Goal: Task Accomplishment & Management: Manage account settings

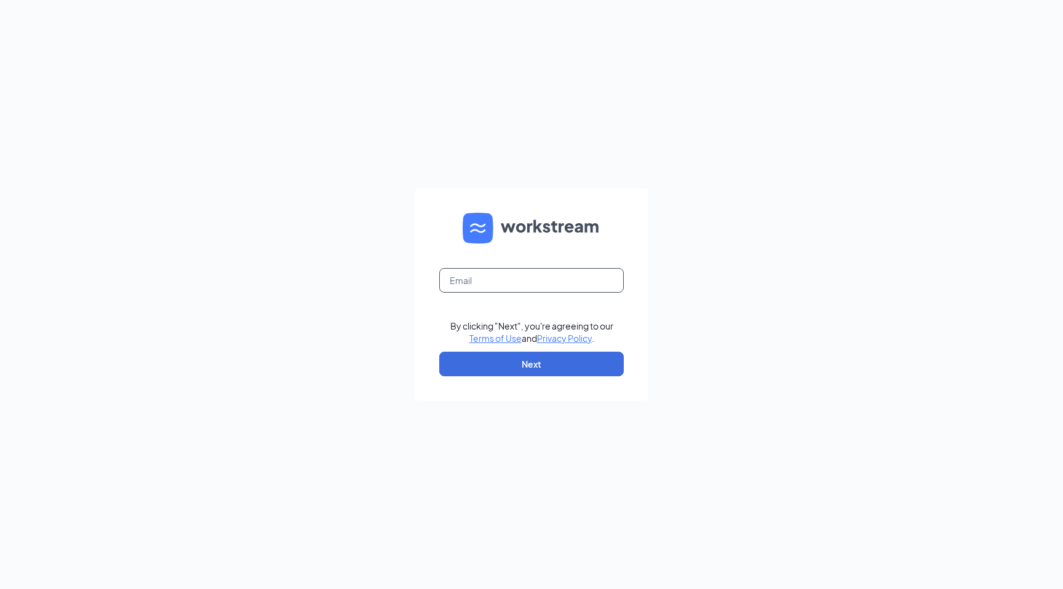
click at [560, 277] on input "text" at bounding box center [531, 280] width 184 height 25
type input "jonathan@cfathruway.com"
click at [548, 366] on button "Next" at bounding box center [531, 364] width 184 height 25
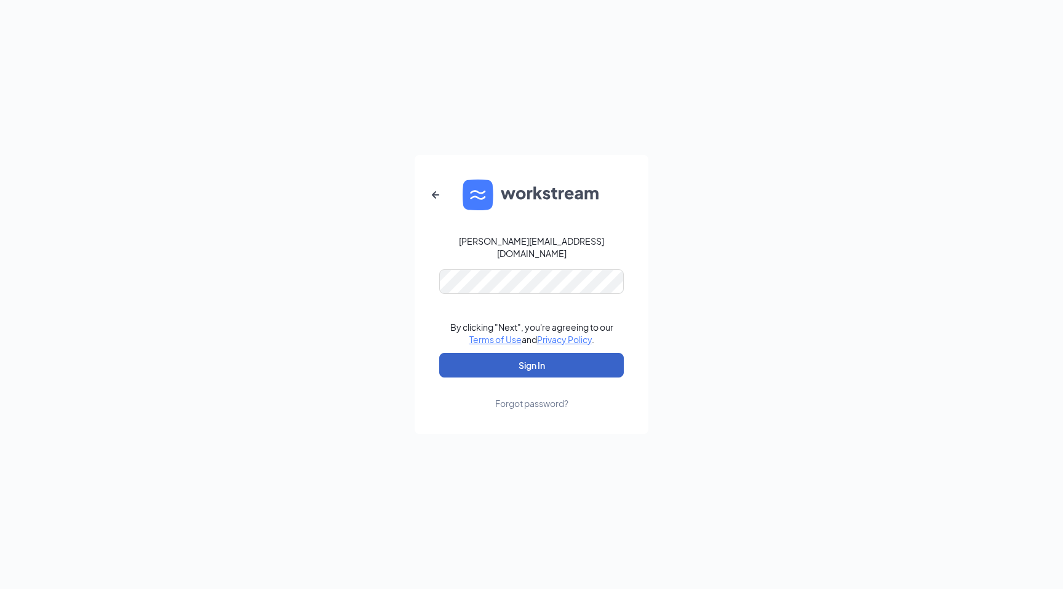
click at [535, 355] on button "Sign In" at bounding box center [531, 365] width 184 height 25
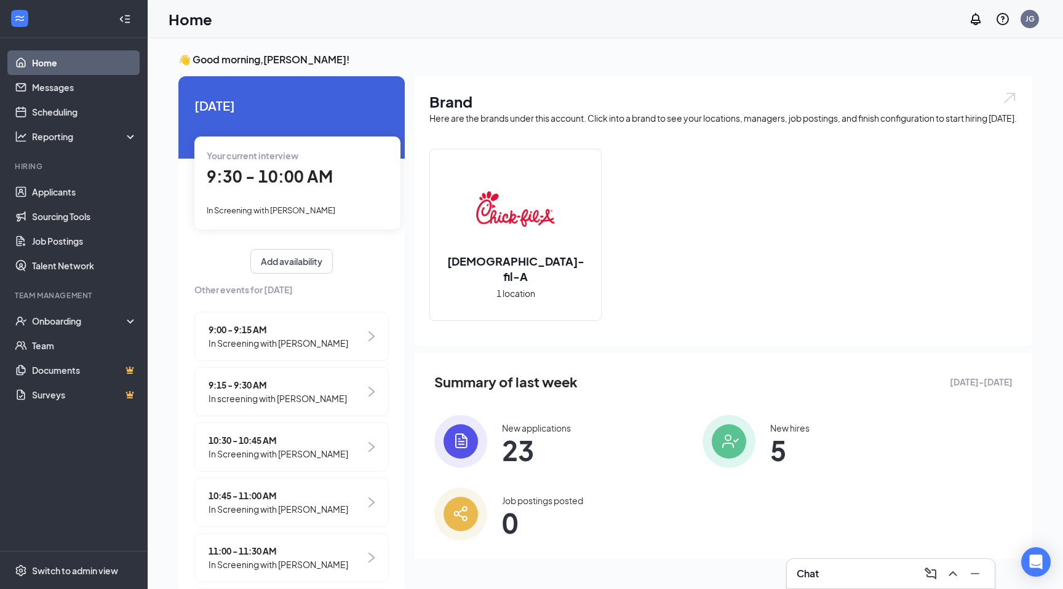
click at [866, 571] on div "Chat" at bounding box center [890, 574] width 188 height 20
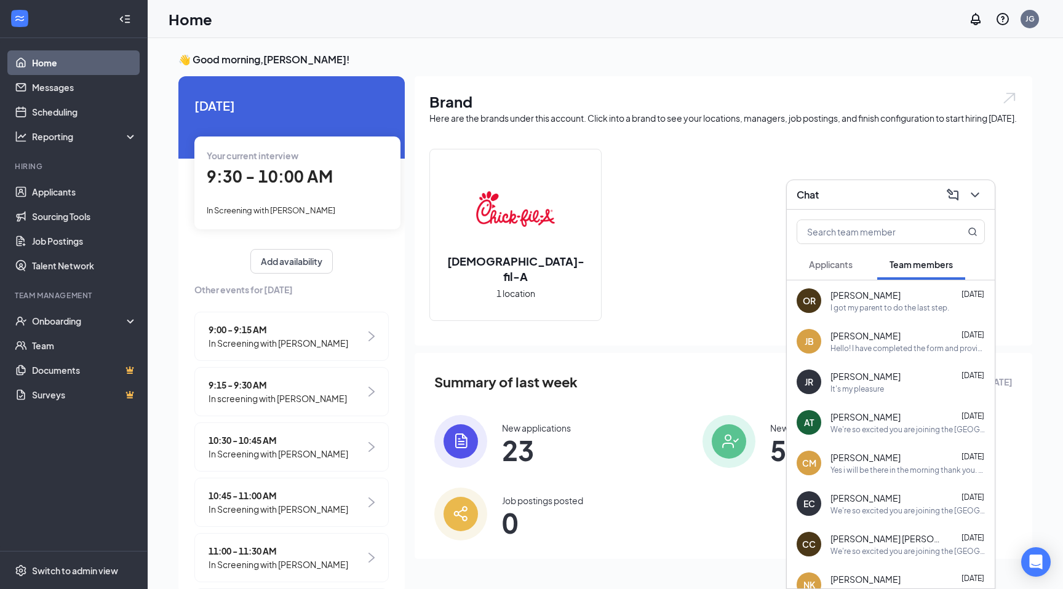
click at [900, 311] on div "I got my parent to do the last step." at bounding box center [889, 308] width 119 height 10
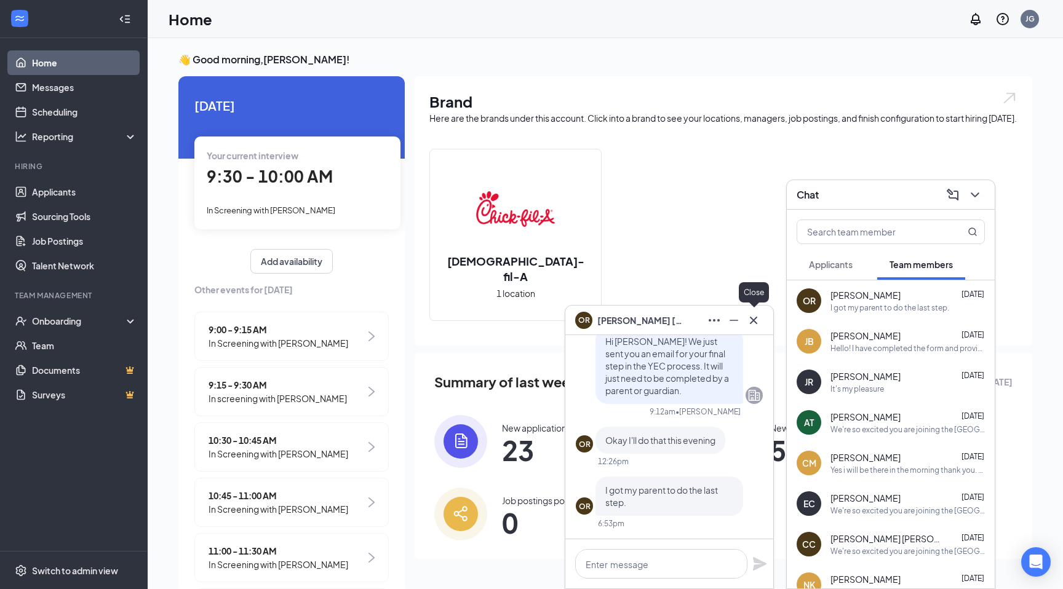
click at [759, 317] on icon "Cross" at bounding box center [753, 320] width 15 height 15
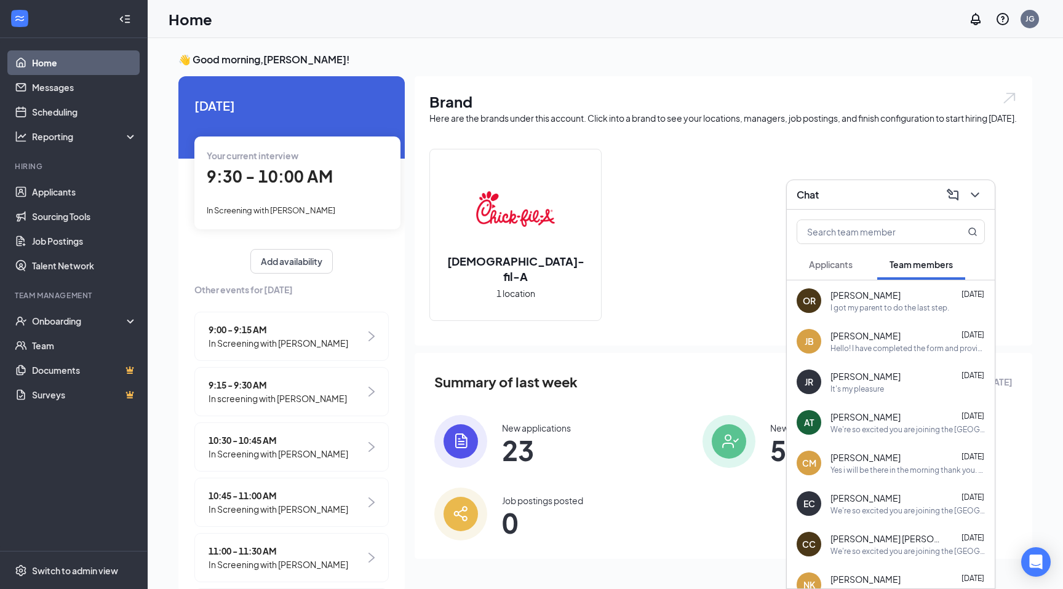
click at [839, 335] on span "[PERSON_NAME]" at bounding box center [865, 336] width 70 height 12
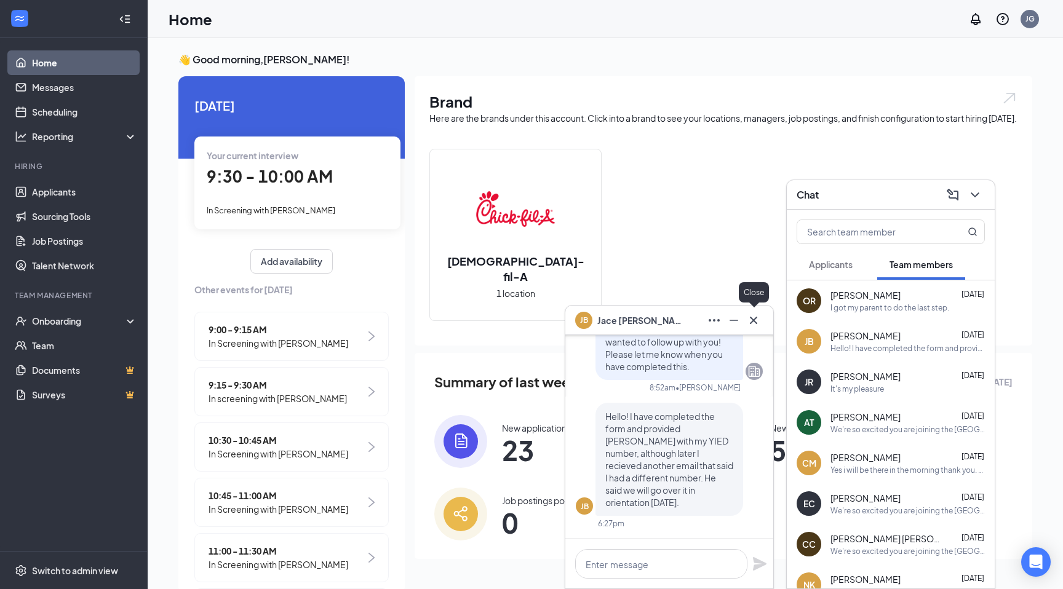
click at [756, 325] on icon "Cross" at bounding box center [753, 320] width 15 height 15
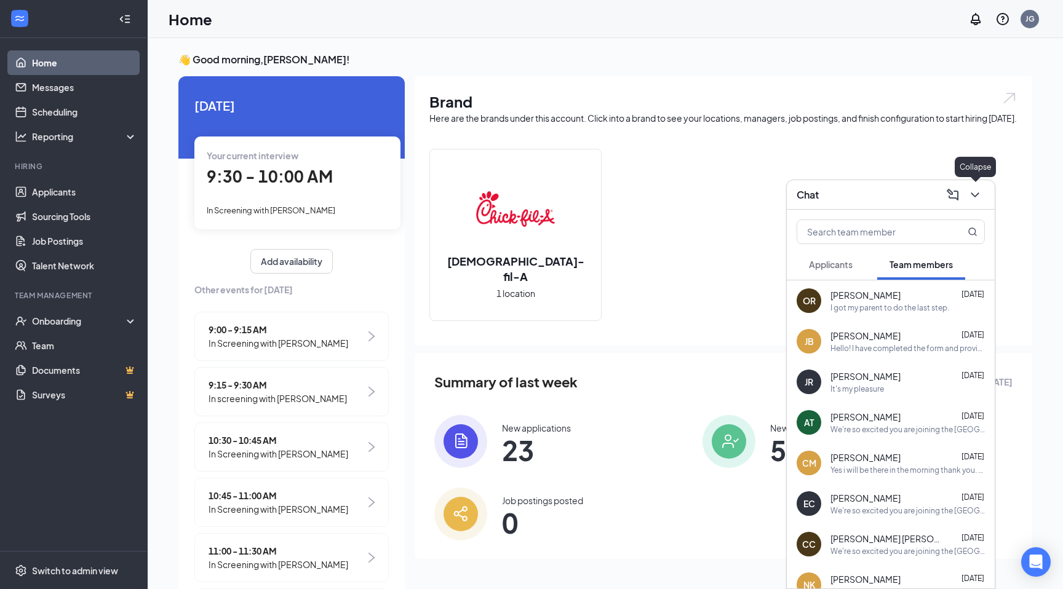
click at [982, 193] on button at bounding box center [975, 195] width 20 height 20
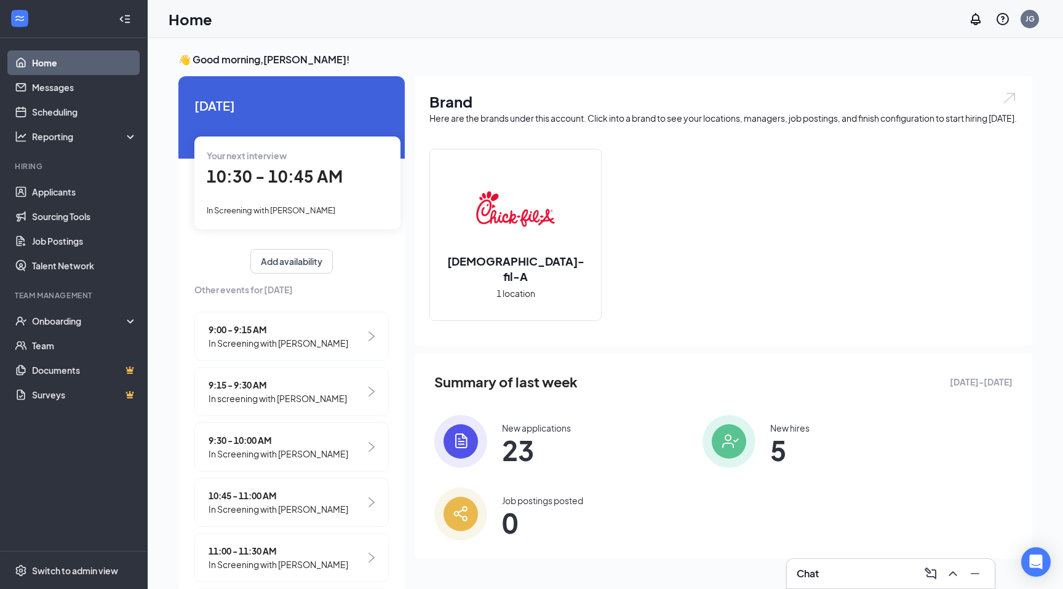
click at [837, 572] on div "Chat" at bounding box center [890, 574] width 188 height 20
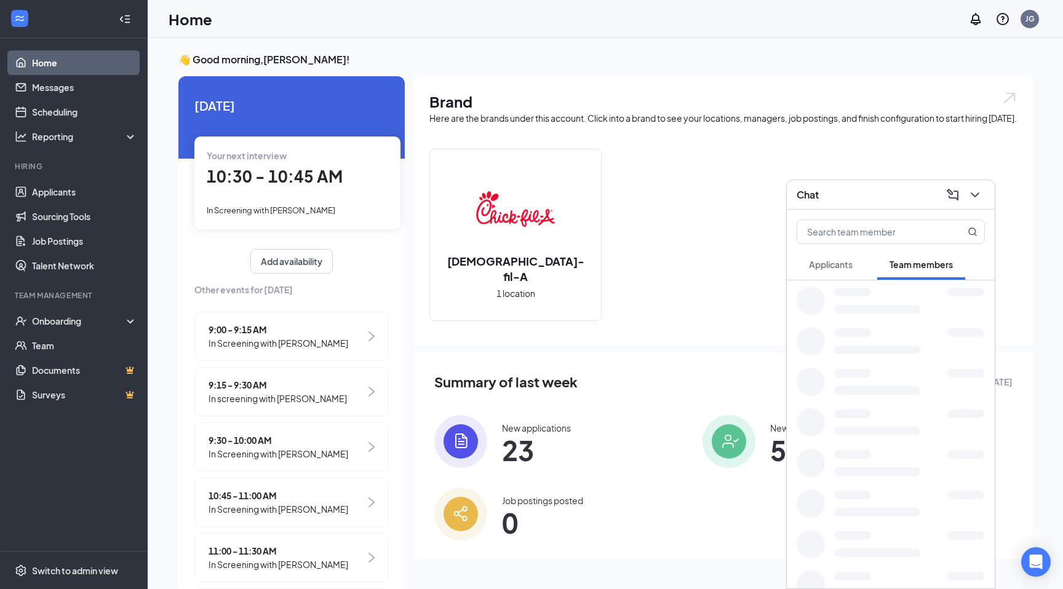
click at [844, 269] on div "Applicants" at bounding box center [831, 264] width 44 height 12
click at [974, 192] on icon "ChevronDown" at bounding box center [974, 195] width 15 height 15
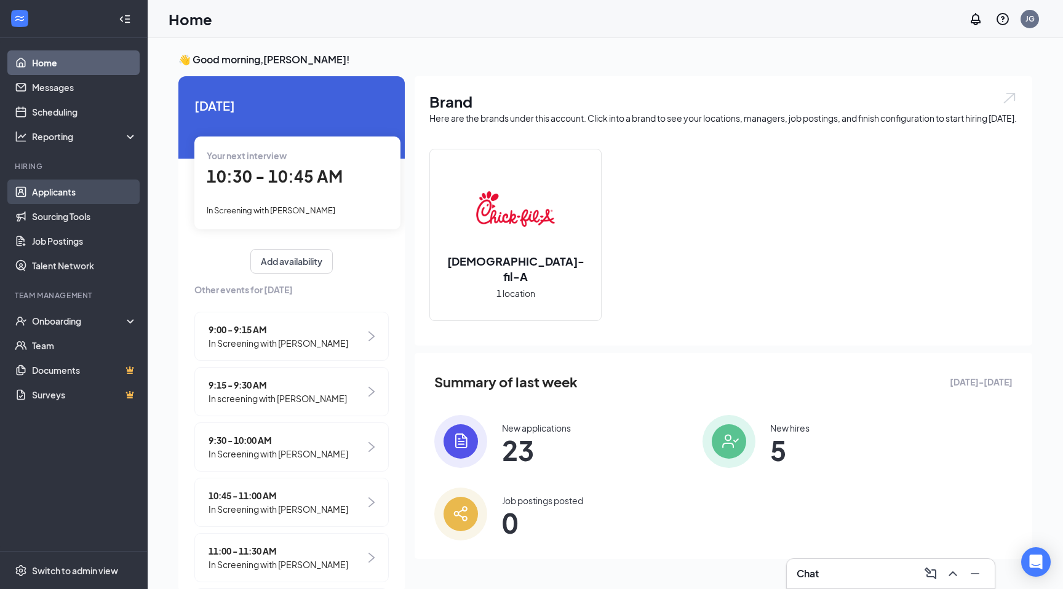
click at [38, 202] on link "Applicants" at bounding box center [84, 192] width 105 height 25
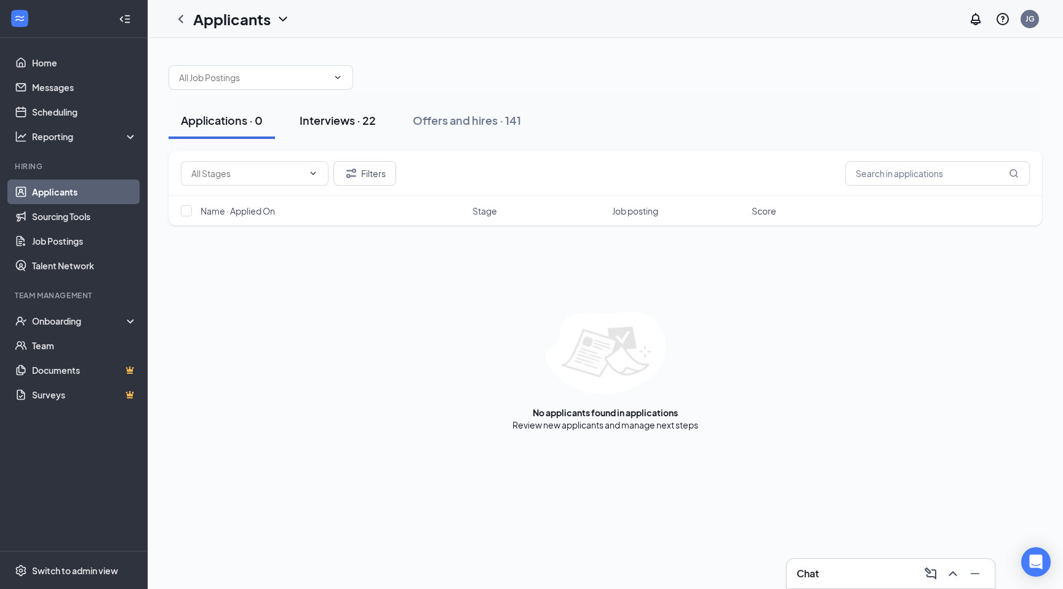
click at [311, 132] on button "Interviews · 22" at bounding box center [337, 120] width 101 height 37
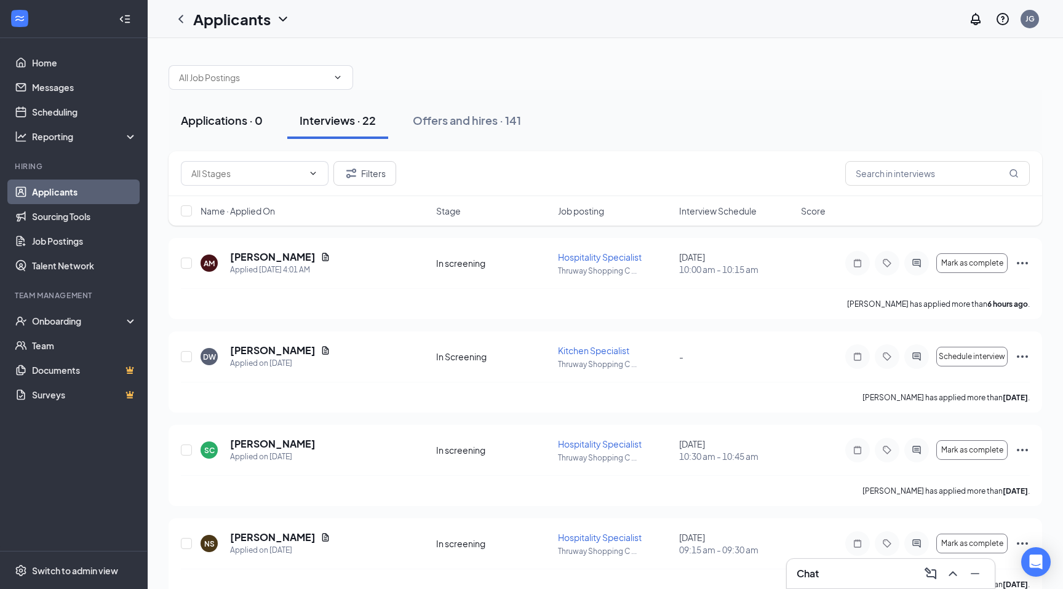
click at [258, 119] on div "Applications · 0" at bounding box center [222, 120] width 82 height 15
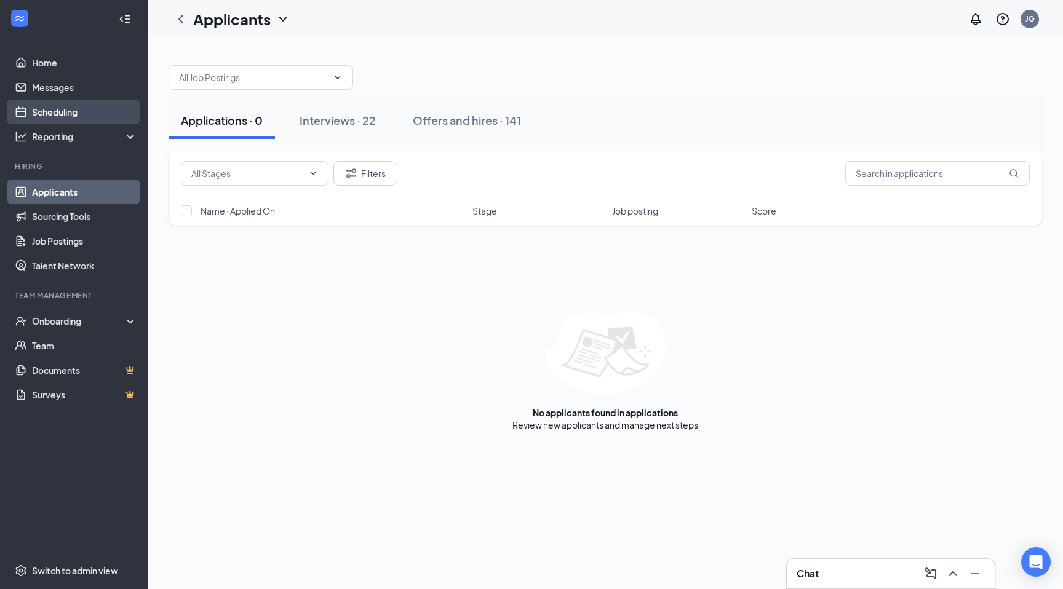
click at [60, 123] on link "Scheduling" at bounding box center [84, 112] width 105 height 25
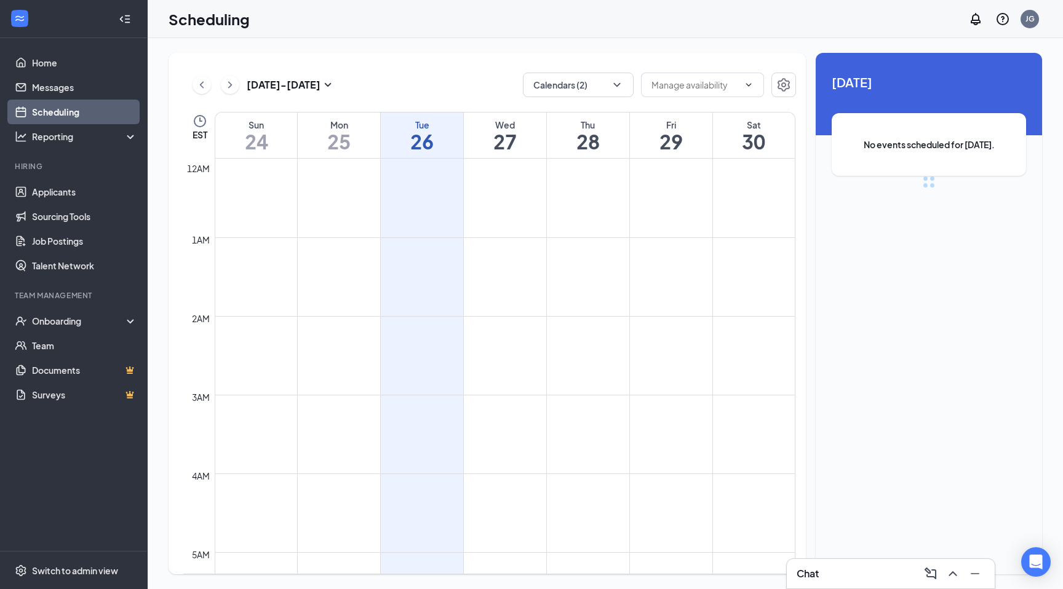
scroll to position [605, 0]
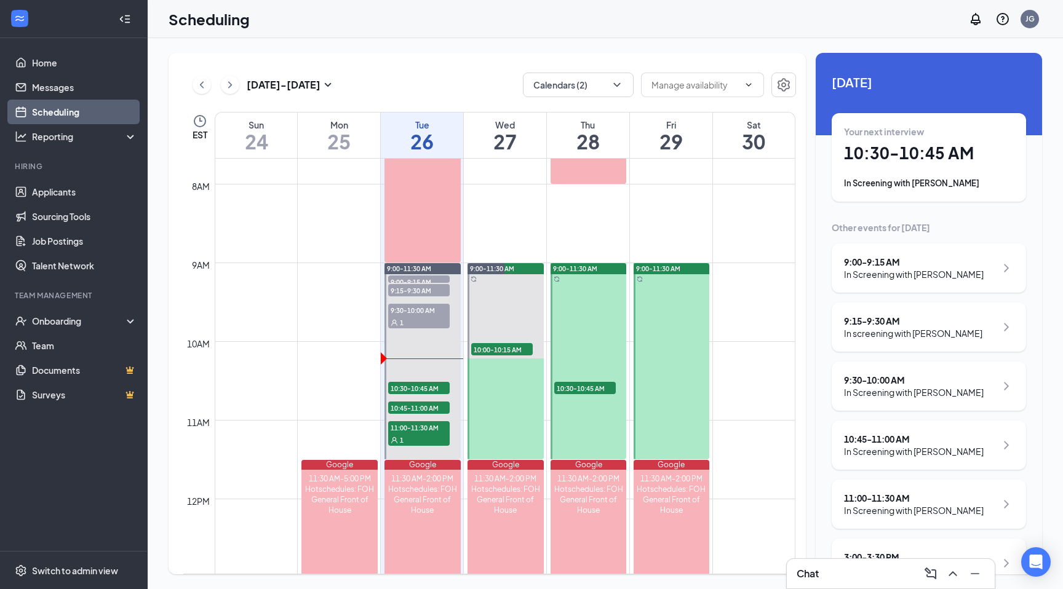
click at [849, 569] on div "Chat" at bounding box center [890, 574] width 188 height 20
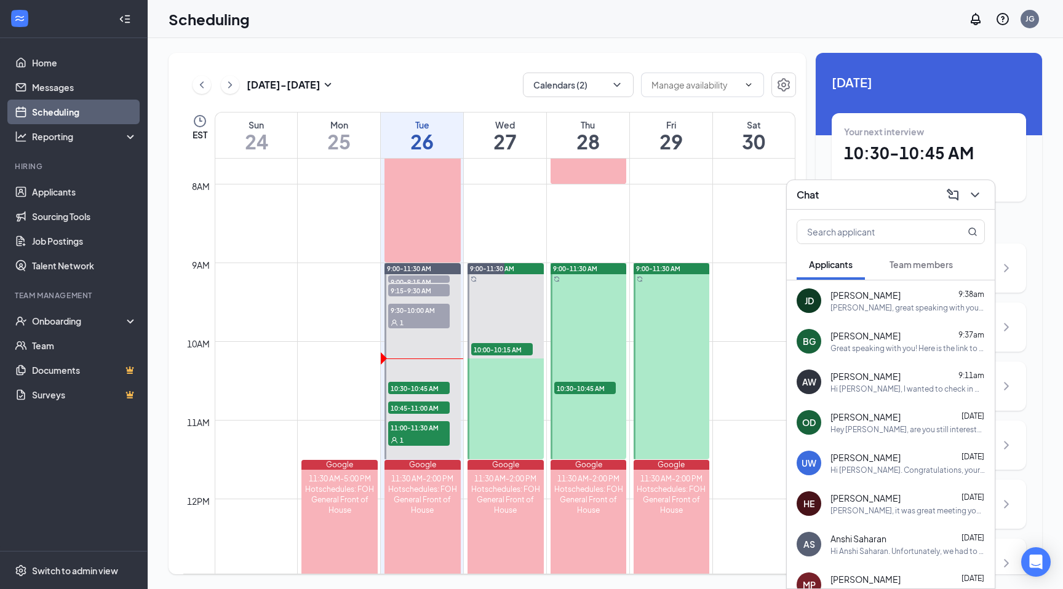
click at [914, 259] on span "Team members" at bounding box center [920, 264] width 63 height 11
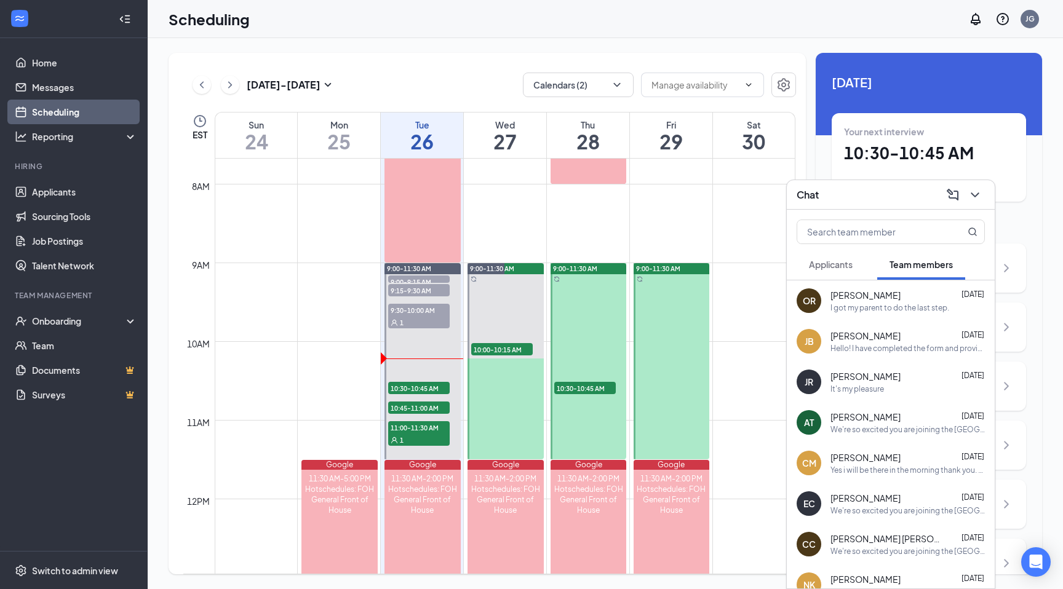
click at [851, 266] on span "Applicants" at bounding box center [831, 264] width 44 height 11
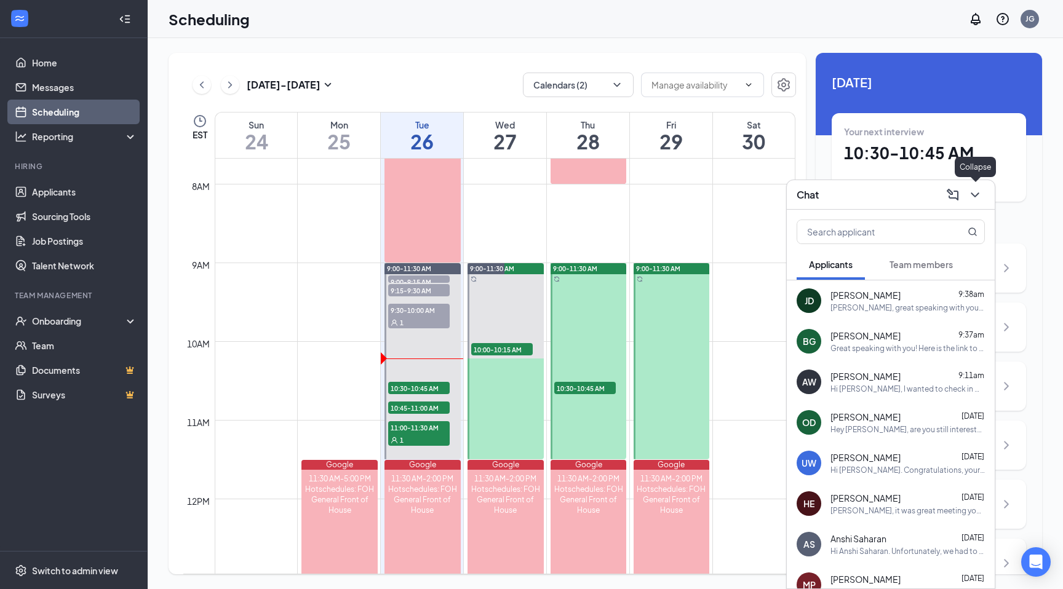
click at [969, 194] on icon "ChevronDown" at bounding box center [974, 195] width 15 height 15
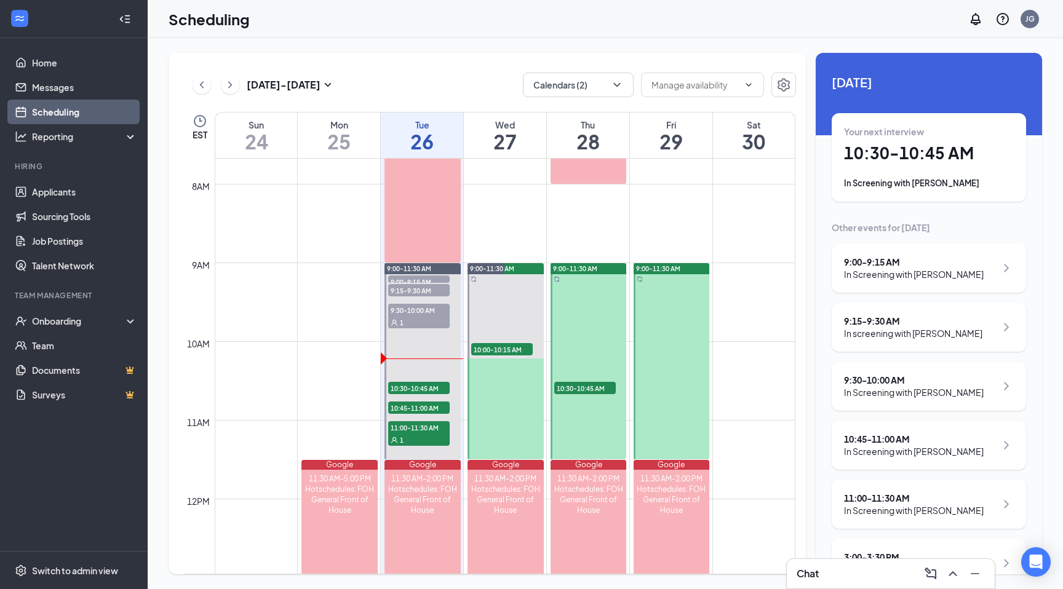
click at [900, 323] on div "9:15 - 9:30 AM" at bounding box center [913, 321] width 138 height 12
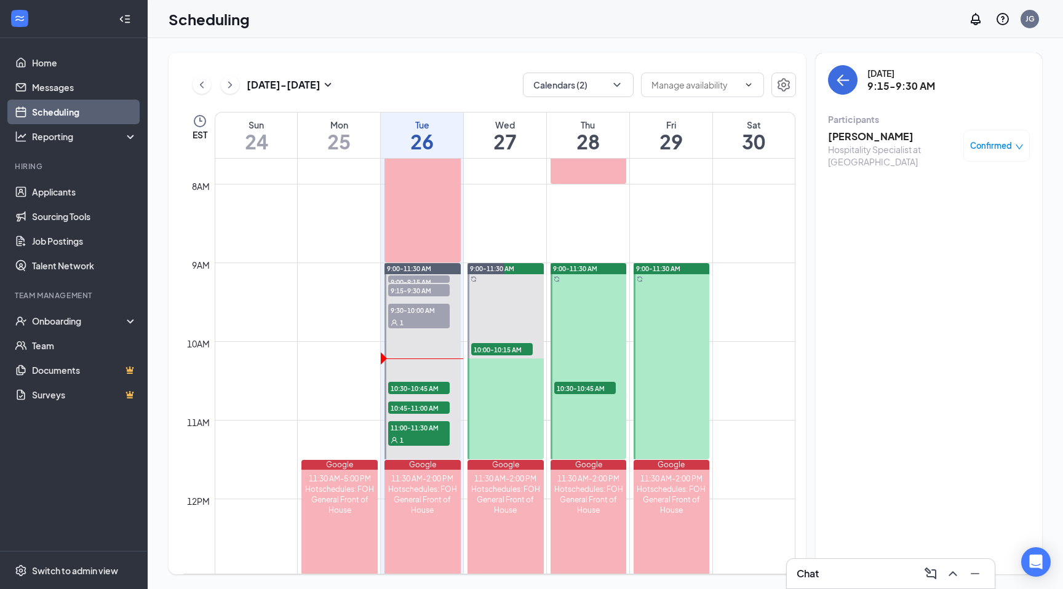
click at [876, 133] on h3 "[PERSON_NAME]" at bounding box center [892, 137] width 129 height 14
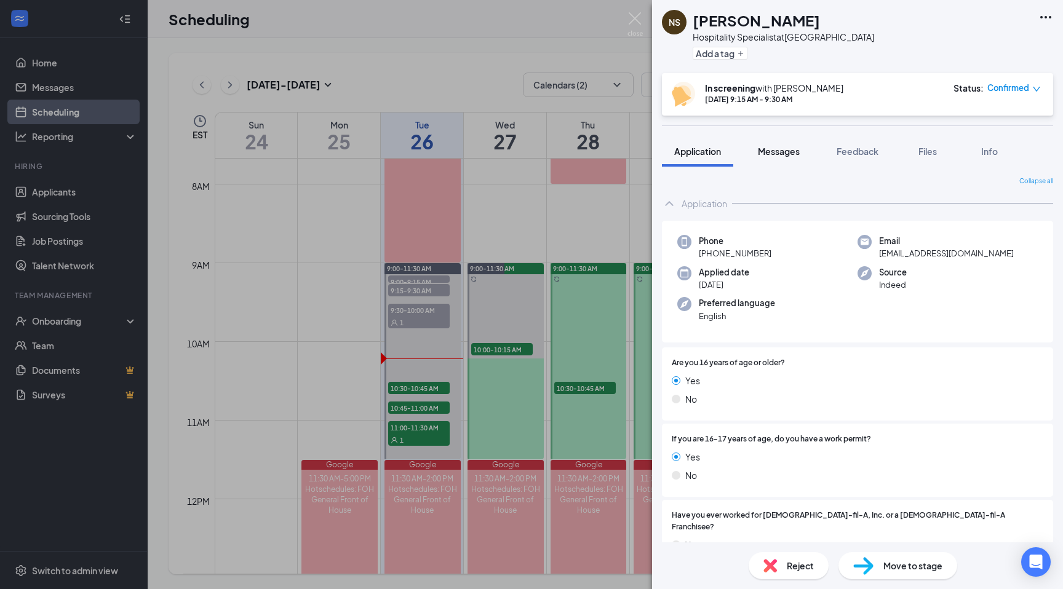
click at [784, 154] on span "Messages" at bounding box center [779, 151] width 42 height 11
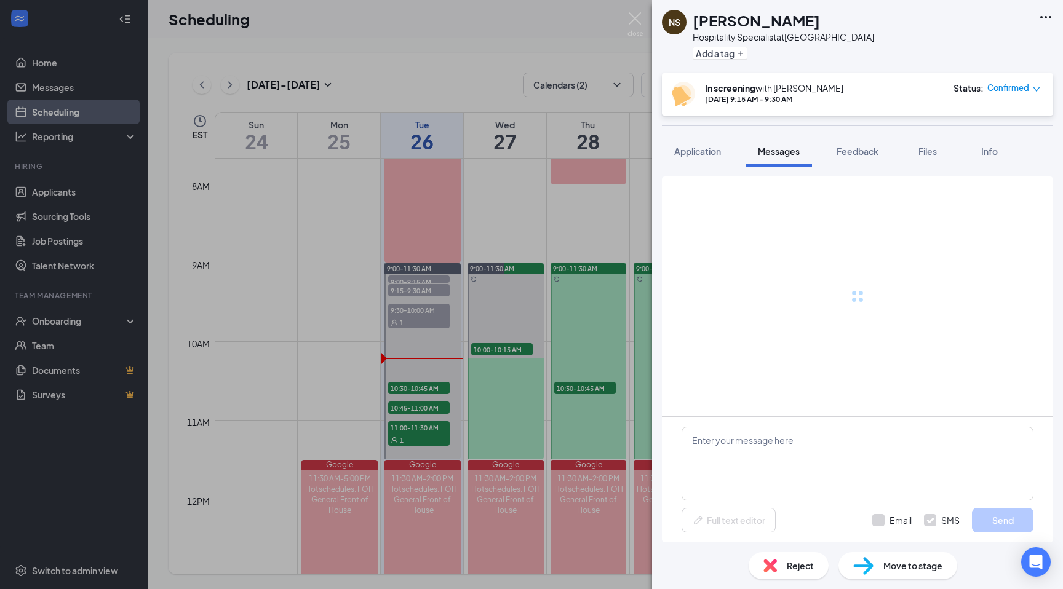
click at [736, 149] on div "Application Messages Feedback Files Info" at bounding box center [857, 151] width 391 height 31
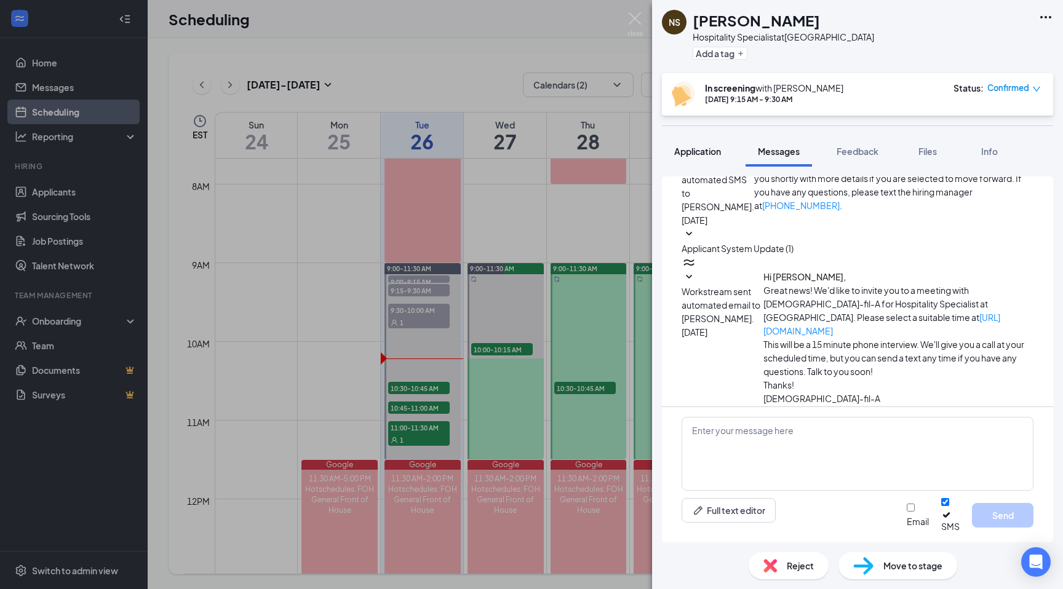
scroll to position [252, 0]
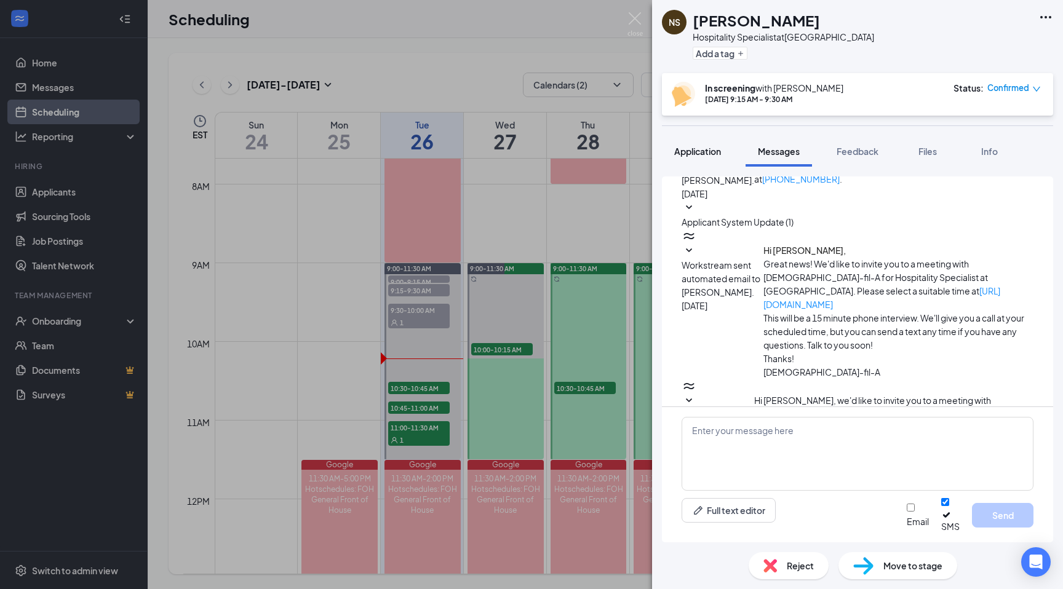
click at [714, 158] on button "Application" at bounding box center [697, 151] width 71 height 31
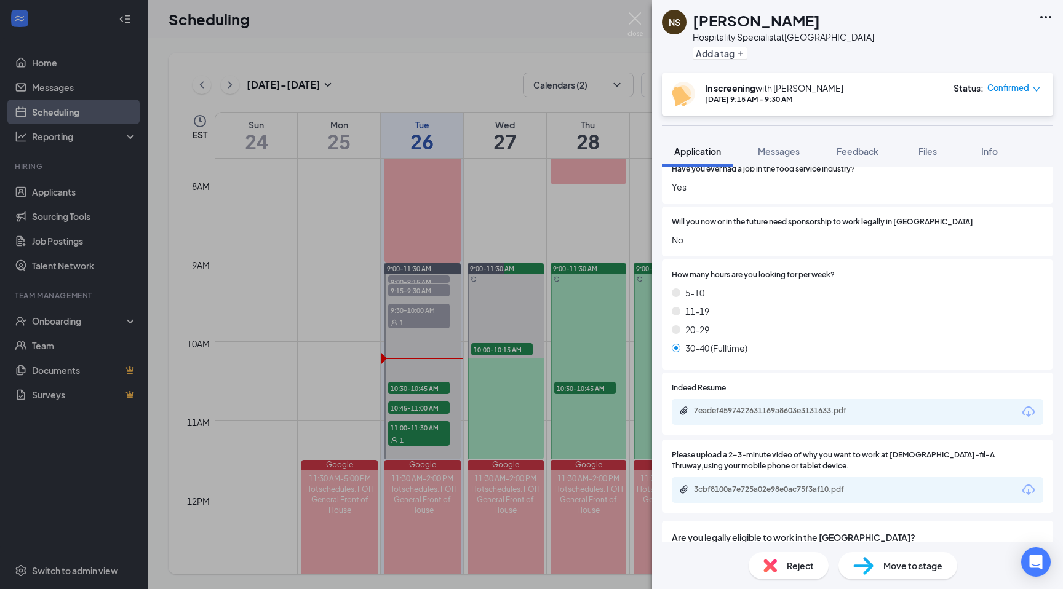
scroll to position [706, 0]
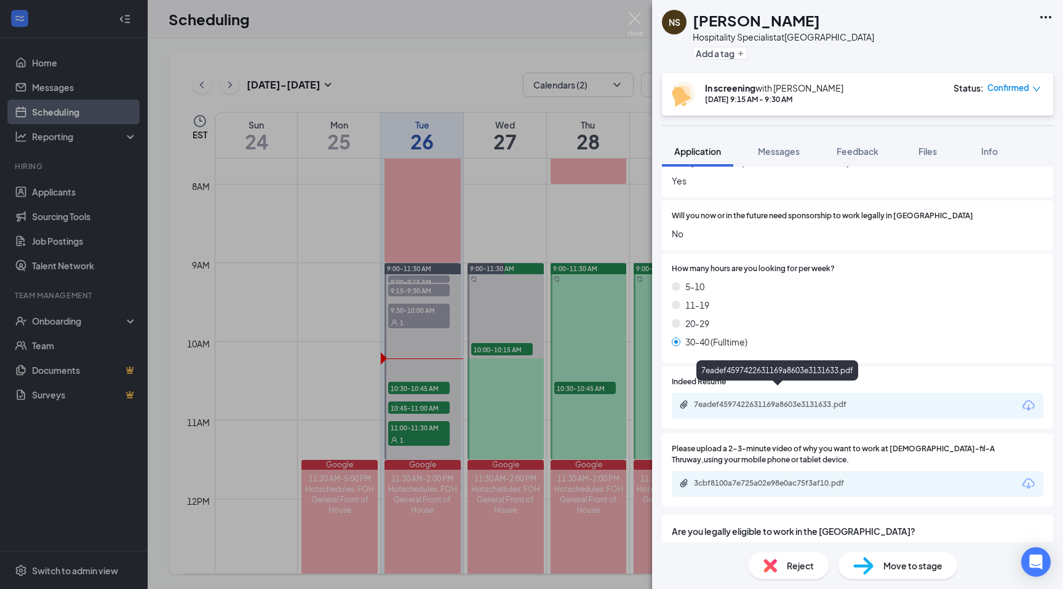
click at [771, 400] on div "7eadef4597422631169a8603e3131633.pdf" at bounding box center [780, 405] width 172 height 10
click at [782, 569] on div "Reject" at bounding box center [788, 565] width 80 height 27
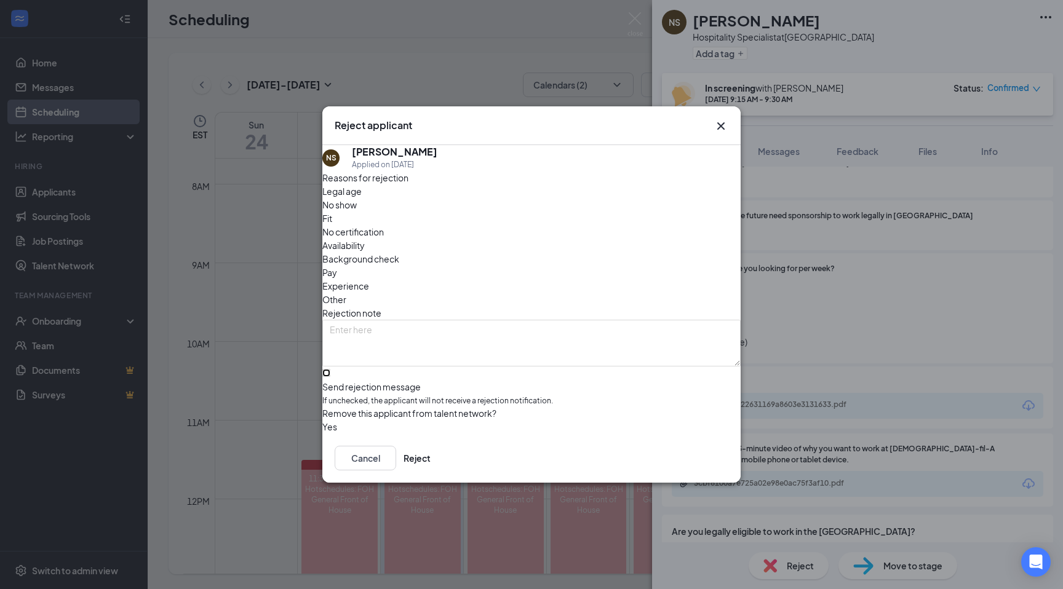
click at [330, 369] on input "Send rejection message If unchecked, the applicant will not receive a rejection…" at bounding box center [326, 373] width 8 height 8
checkbox input "true"
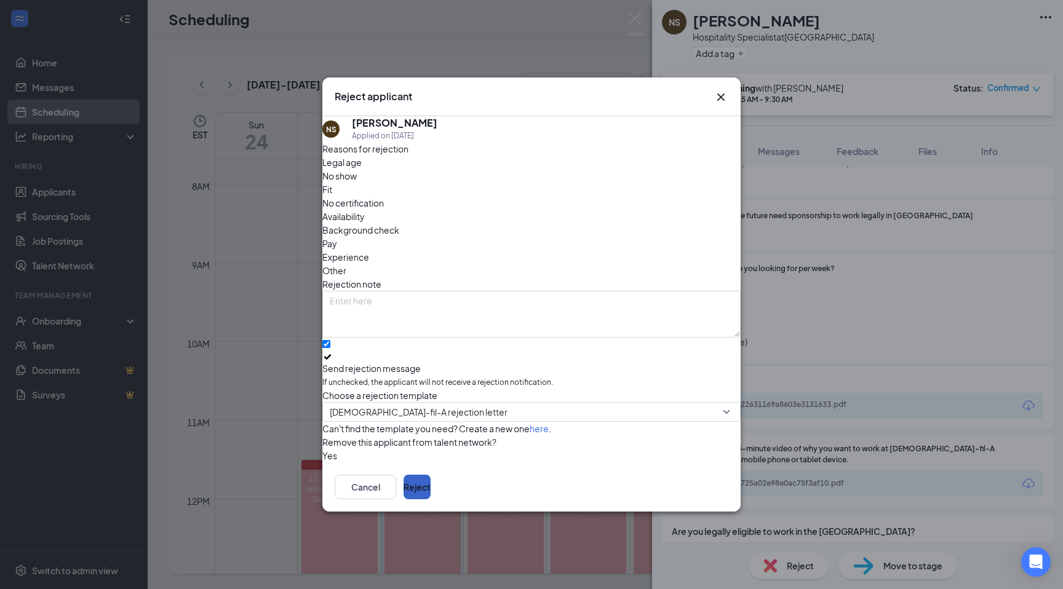
click at [430, 496] on button "Reject" at bounding box center [416, 487] width 27 height 25
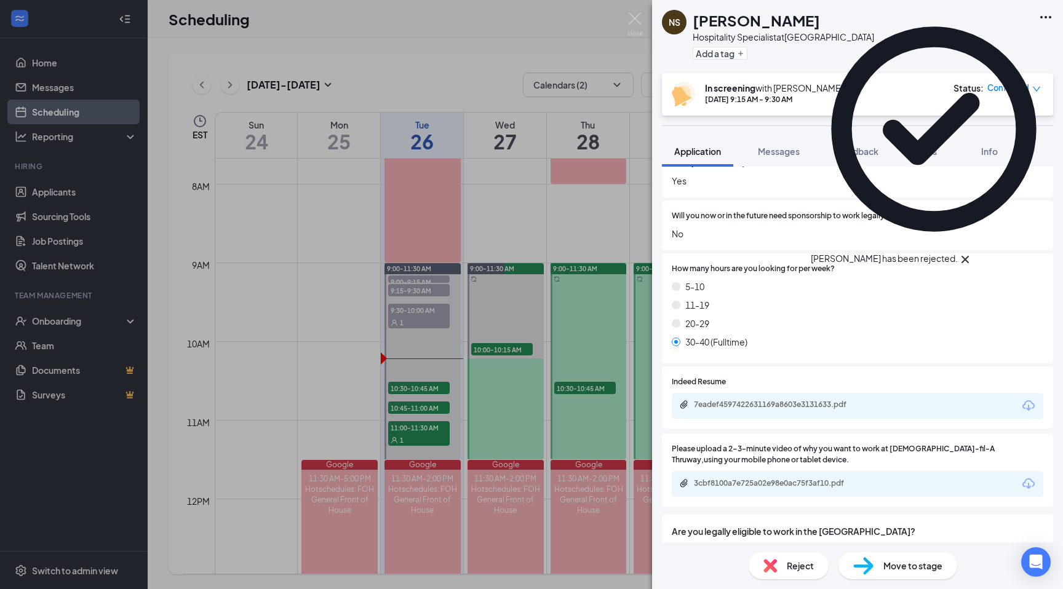
click at [525, 34] on div "NS [PERSON_NAME] Hospitality Specialist at [GEOGRAPHIC_DATA] Add a tag In scree…" at bounding box center [531, 294] width 1063 height 589
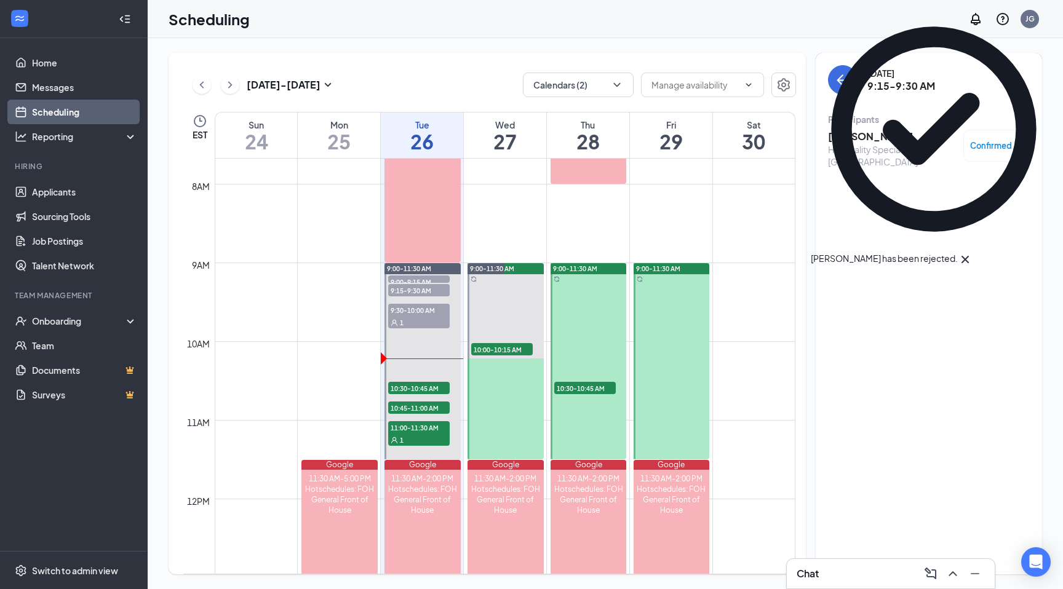
click at [534, 46] on div "[DATE] - [DATE] Calendars (2) EST Sun 24 Mon 25 Tue 26 Wed 27 Thu 28 Fri 29 Sat…" at bounding box center [605, 313] width 915 height 551
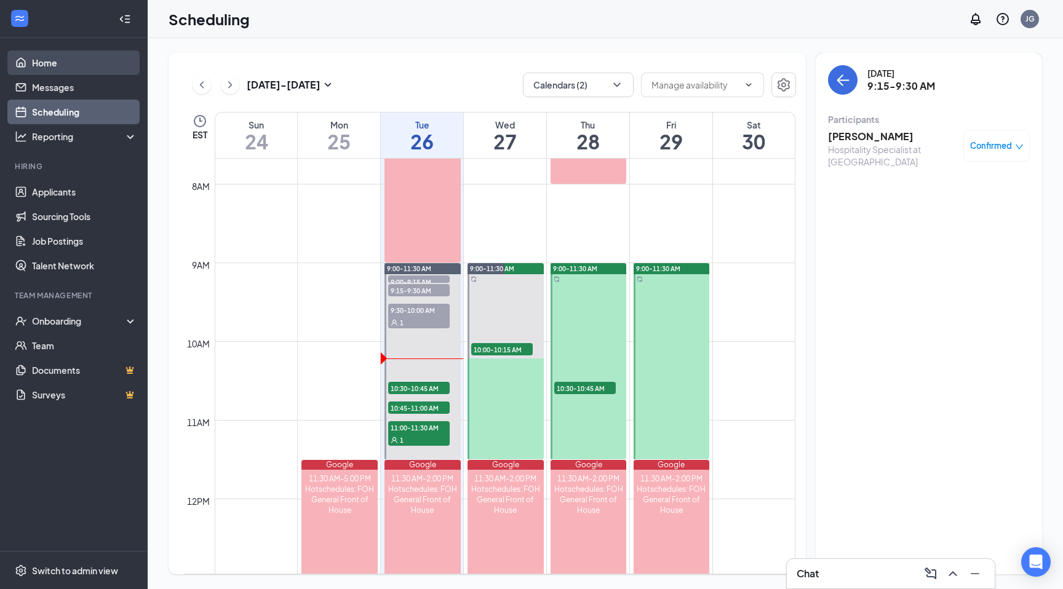
click at [79, 66] on link "Home" at bounding box center [84, 62] width 105 height 25
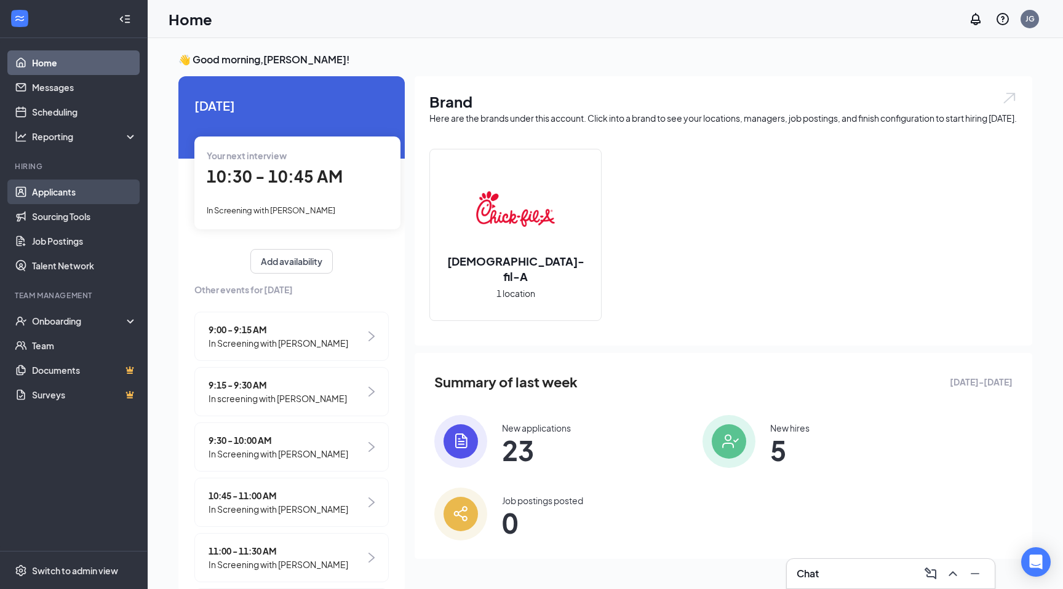
click at [51, 183] on link "Applicants" at bounding box center [84, 192] width 105 height 25
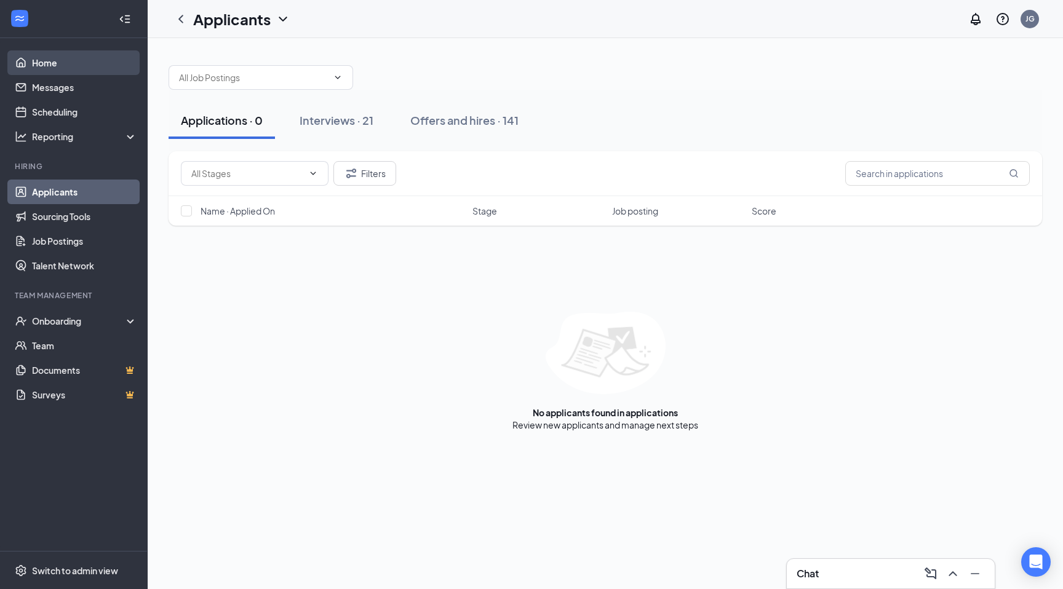
click at [83, 71] on link "Home" at bounding box center [84, 62] width 105 height 25
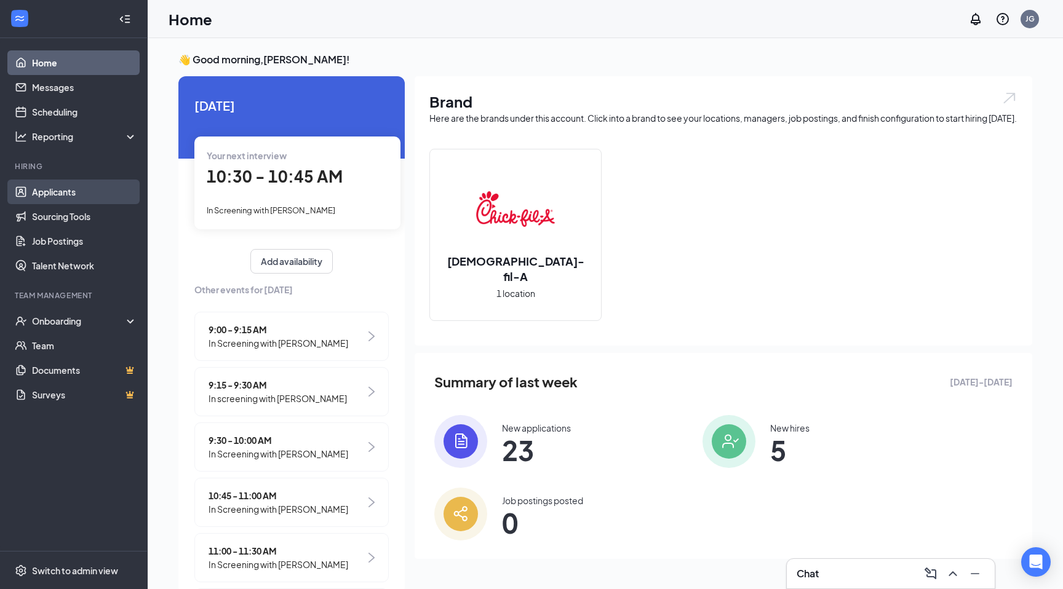
click at [47, 195] on link "Applicants" at bounding box center [84, 192] width 105 height 25
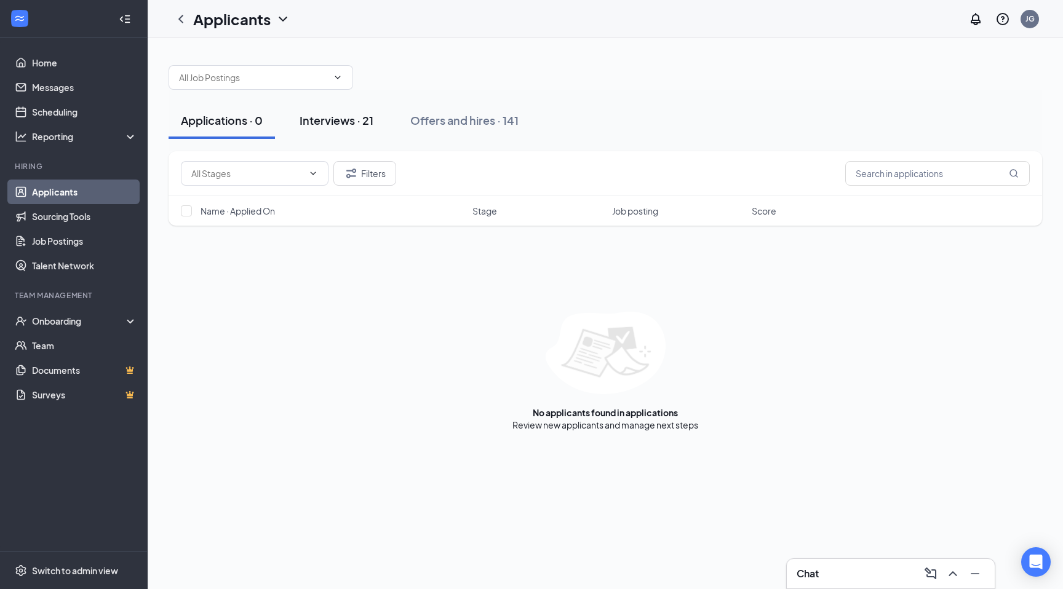
click at [317, 117] on div "Interviews · 21" at bounding box center [336, 120] width 74 height 15
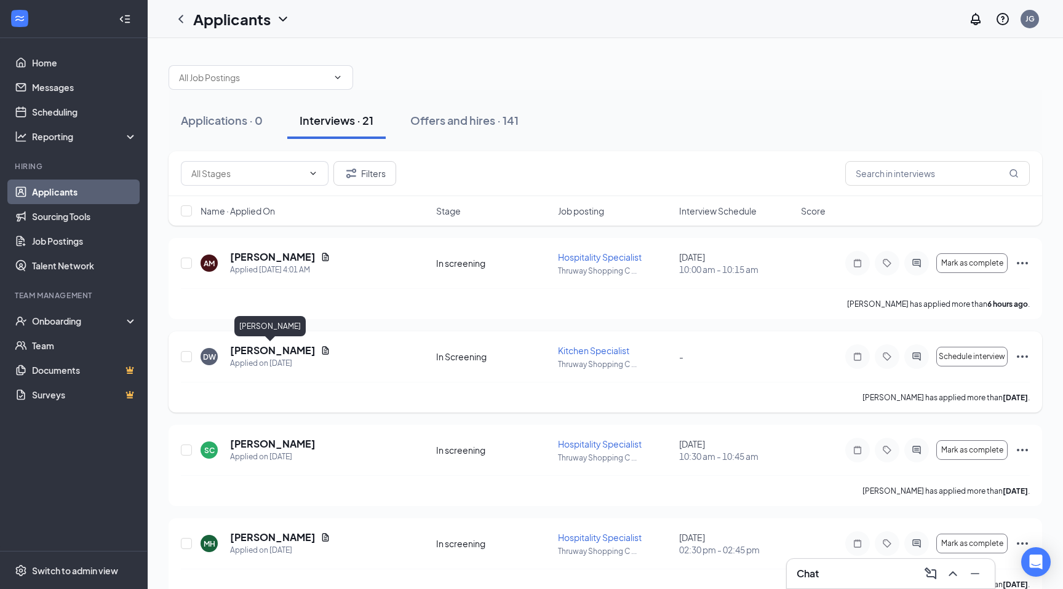
click at [262, 350] on h5 "[PERSON_NAME]" at bounding box center [272, 351] width 85 height 14
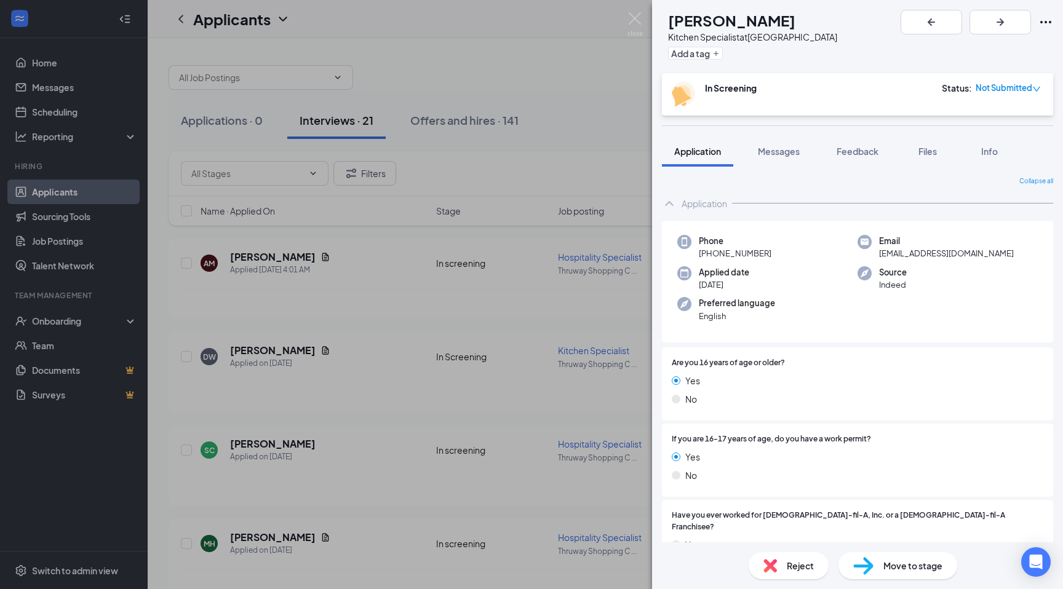
click at [787, 563] on span "Reject" at bounding box center [800, 566] width 27 height 14
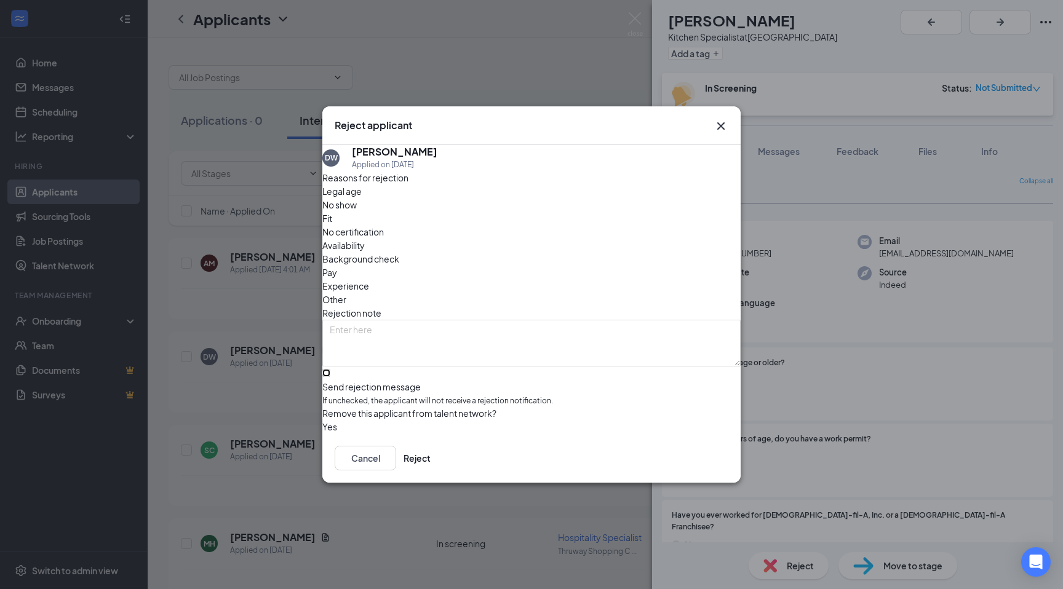
click at [330, 369] on input "Send rejection message If unchecked, the applicant will not receive a rejection…" at bounding box center [326, 373] width 8 height 8
checkbox input "true"
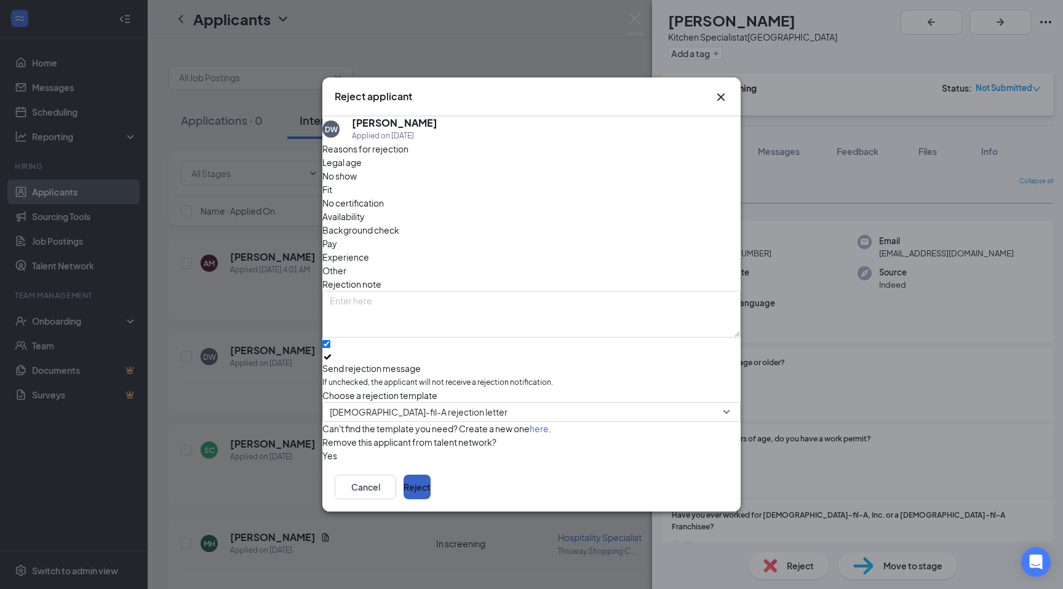
click at [430, 495] on button "Reject" at bounding box center [416, 487] width 27 height 25
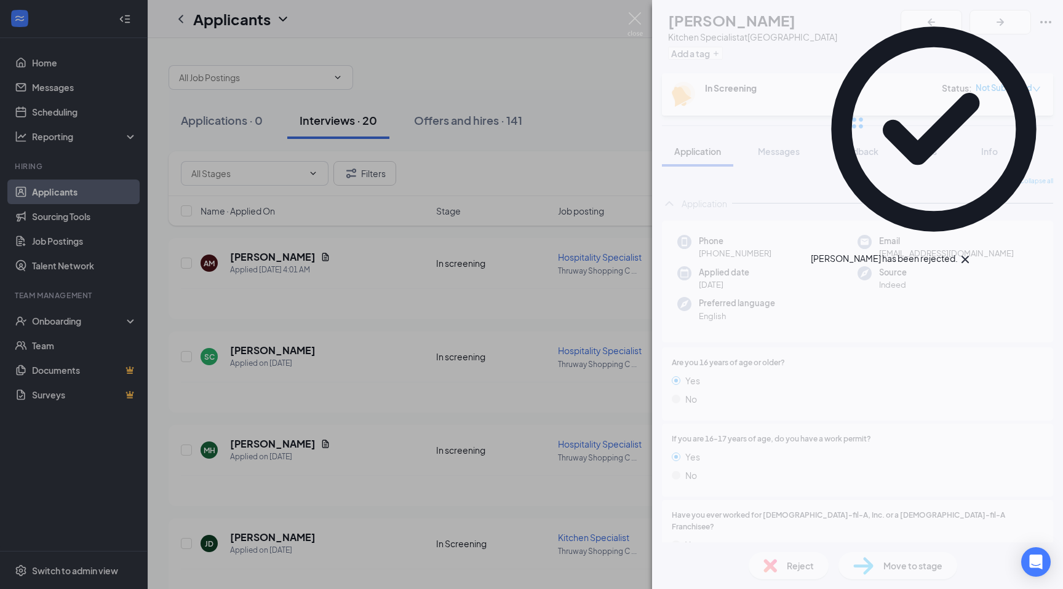
click at [258, 140] on div "[PERSON_NAME] Kitchen Specialist at [GEOGRAPHIC_DATA] Add a tag In Screening St…" at bounding box center [531, 294] width 1063 height 589
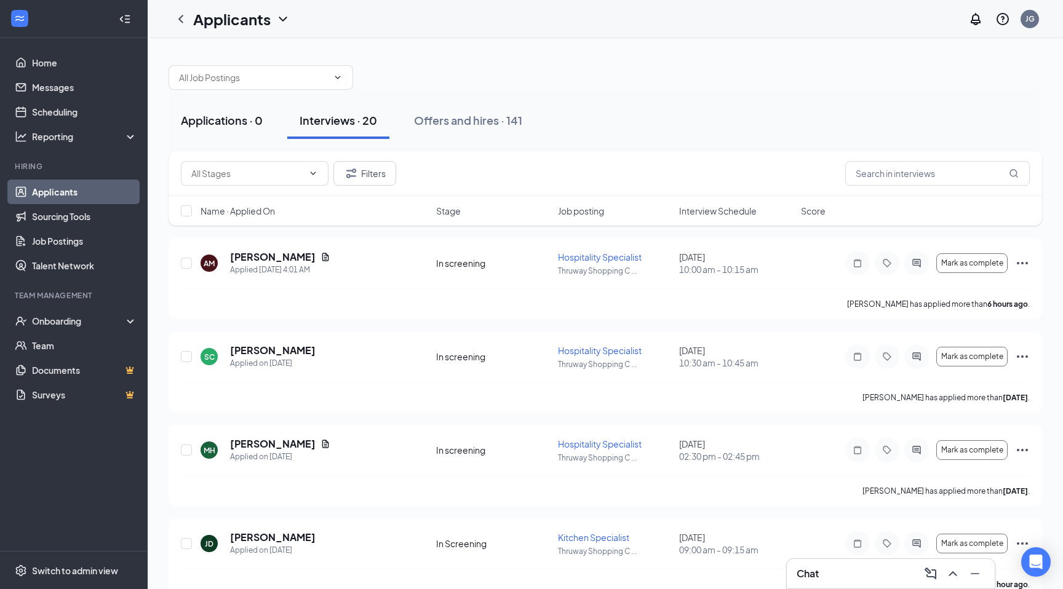
click at [256, 123] on div "Applications · 0" at bounding box center [222, 120] width 82 height 15
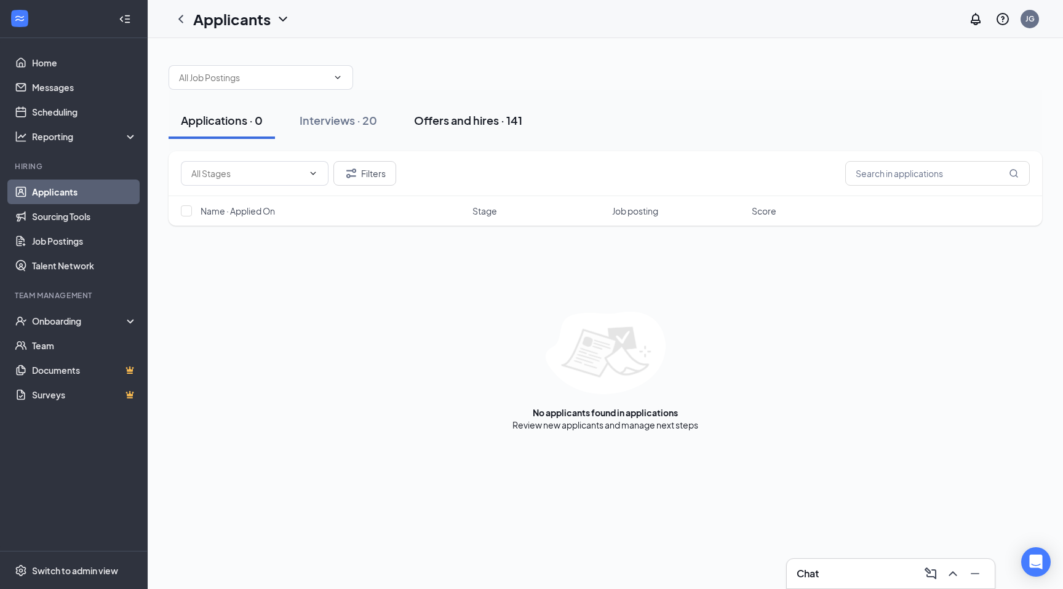
click at [437, 124] on div "Offers and hires · 141" at bounding box center [468, 120] width 108 height 15
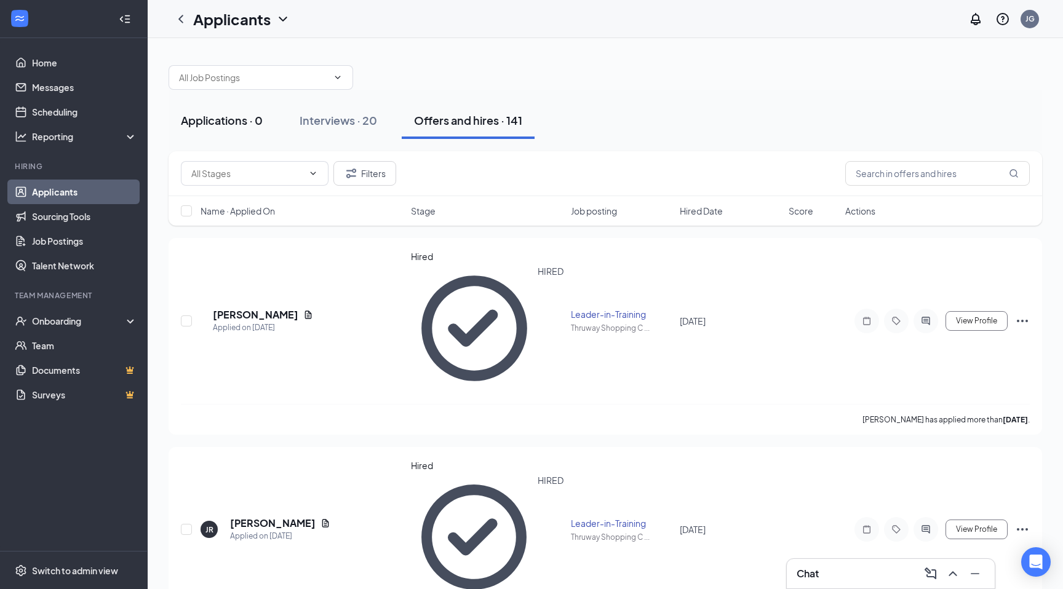
click at [220, 128] on button "Applications · 0" at bounding box center [221, 120] width 106 height 37
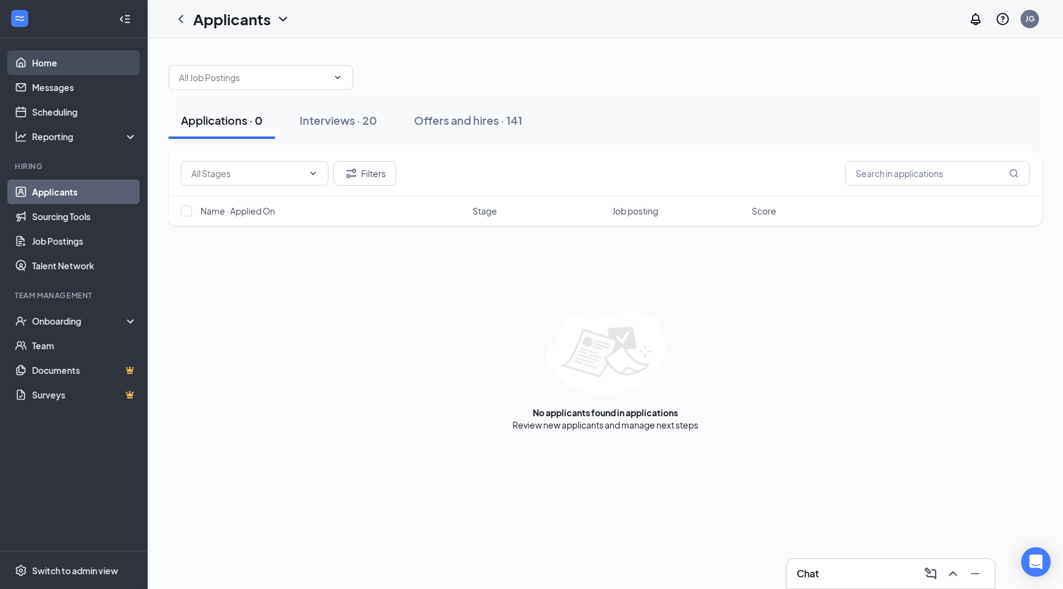
click at [88, 68] on link "Home" at bounding box center [84, 62] width 105 height 25
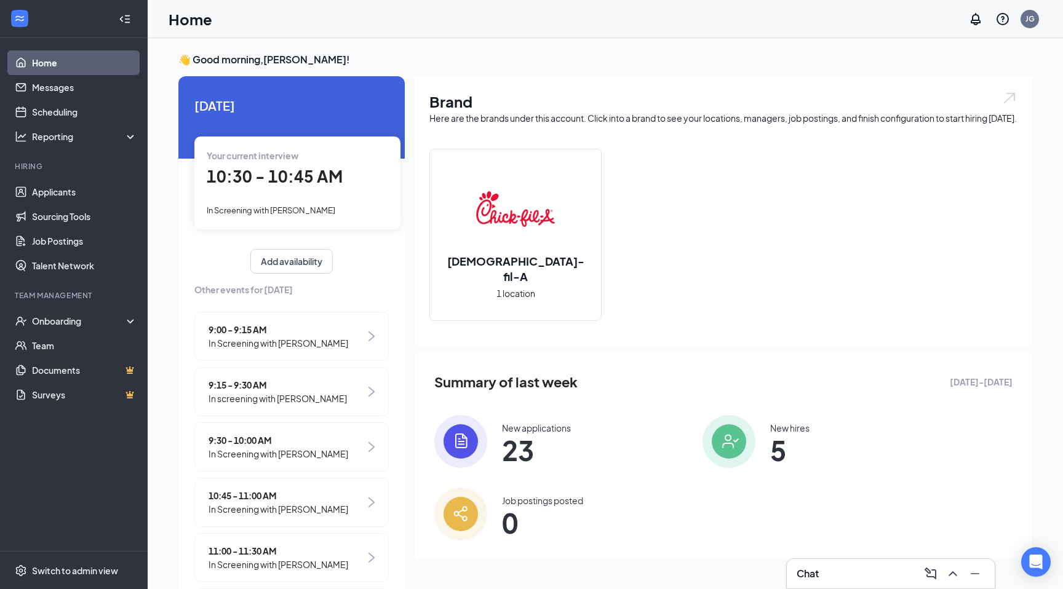
click at [295, 212] on span "In Screening with [PERSON_NAME]" at bounding box center [271, 210] width 129 height 10
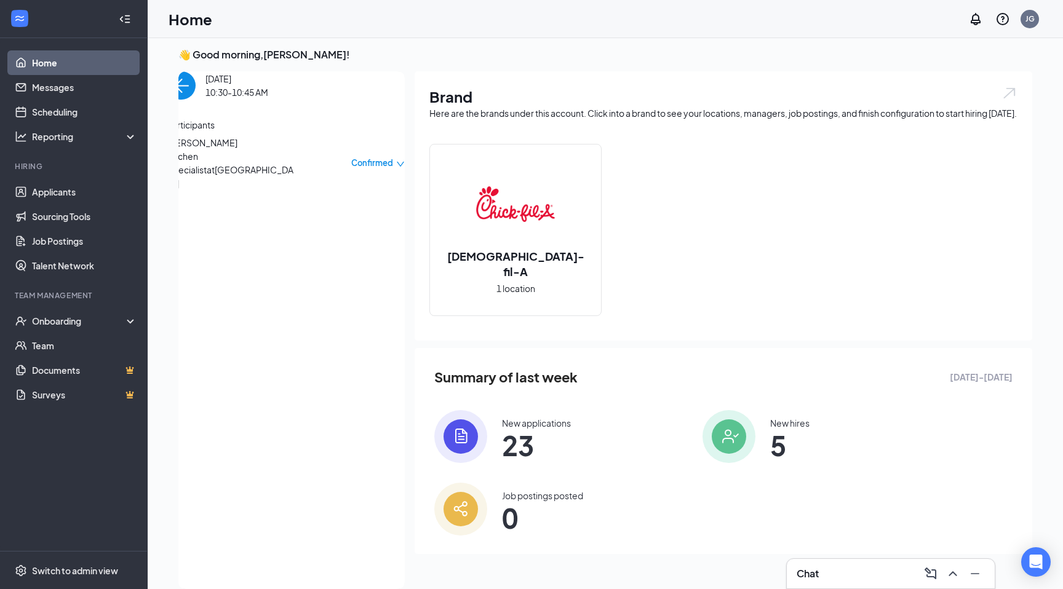
click at [235, 176] on span "Kitchen Specialist at [GEOGRAPHIC_DATA]" at bounding box center [231, 169] width 129 height 41
click at [235, 149] on span "[PERSON_NAME]" at bounding box center [231, 143] width 129 height 14
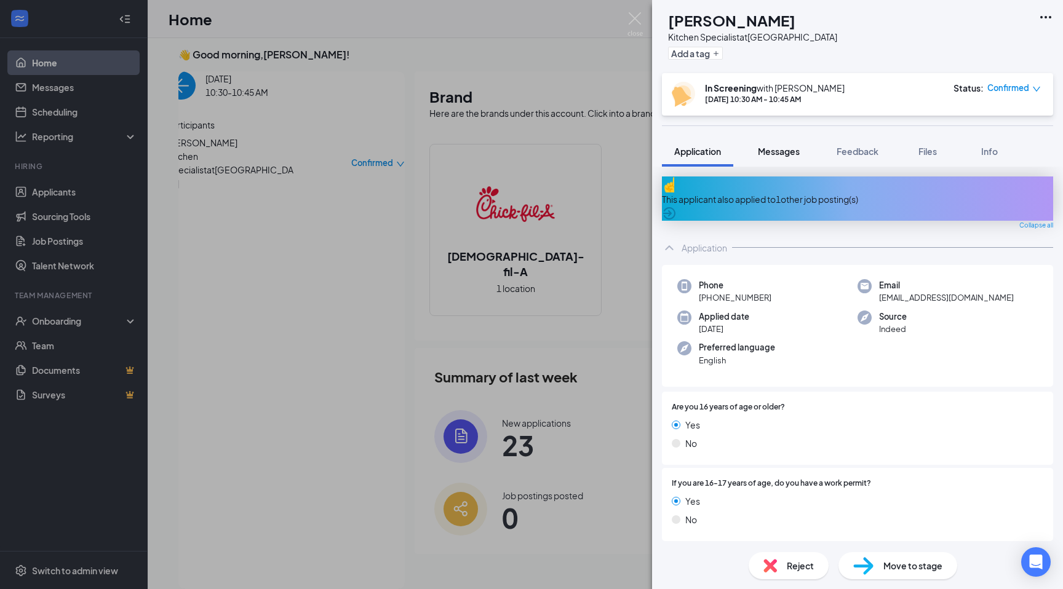
click at [770, 151] on span "Messages" at bounding box center [779, 151] width 42 height 11
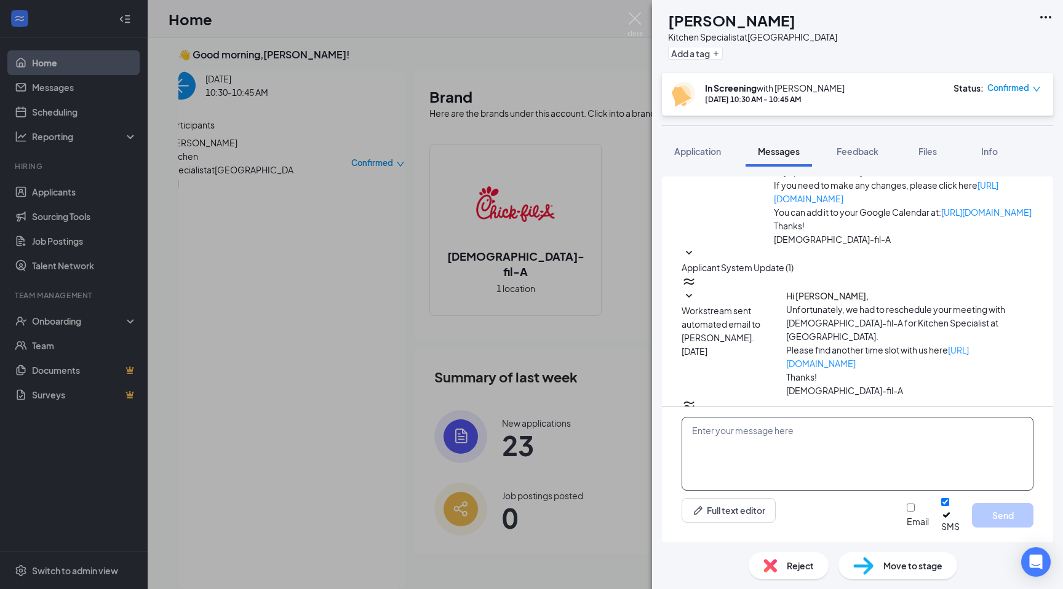
scroll to position [320, 0]
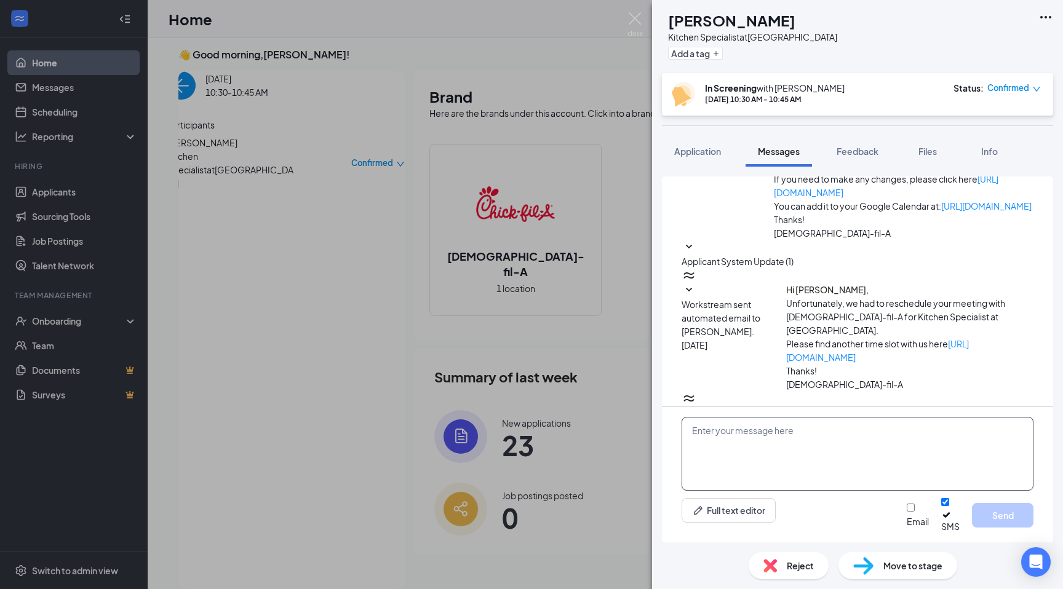
click at [731, 436] on textarea at bounding box center [857, 454] width 352 height 74
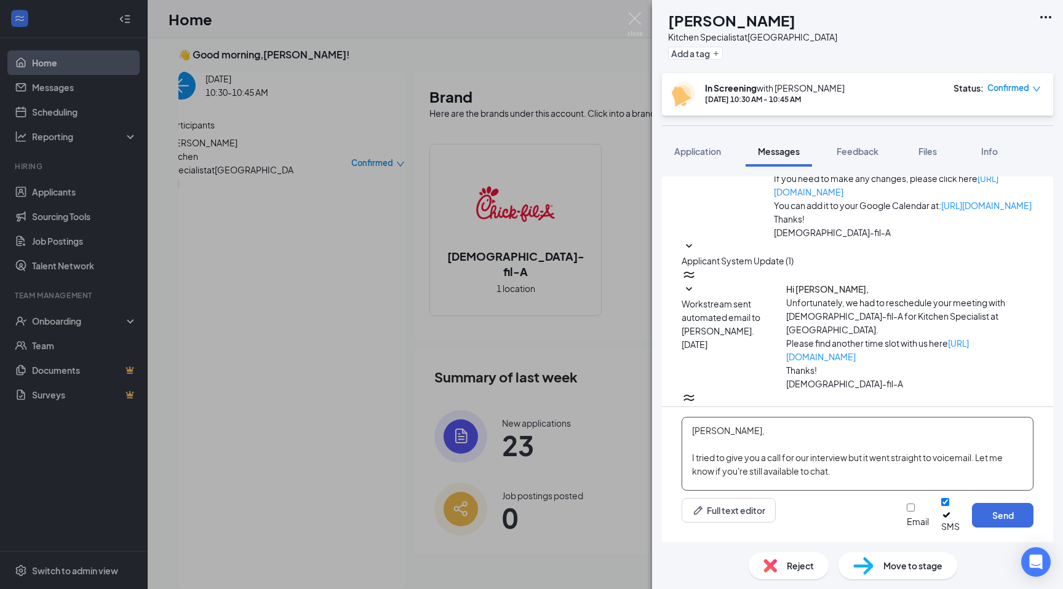
click at [865, 482] on textarea "[PERSON_NAME], I tried to give you a call for our interview but it went straigh…" at bounding box center [857, 454] width 352 height 74
type textarea "[PERSON_NAME], I tried to give you a call for our interview but it went straigh…"
click at [906, 512] on input "Email" at bounding box center [910, 508] width 8 height 8
checkbox input "true"
click at [970, 521] on div "Email SMS Send" at bounding box center [969, 515] width 127 height 34
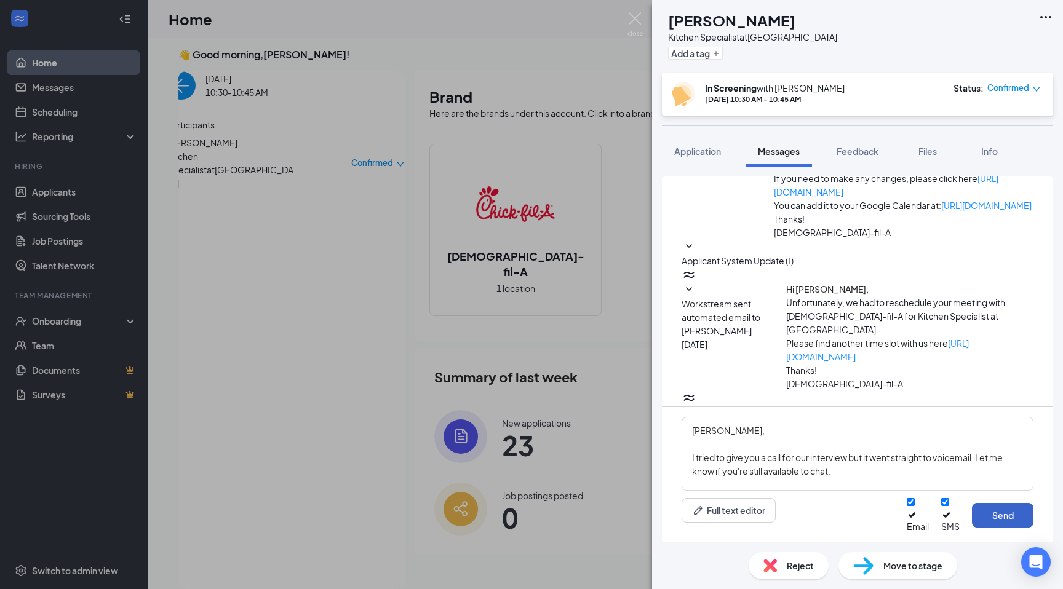
click at [981, 521] on button "Send" at bounding box center [1002, 515] width 61 height 25
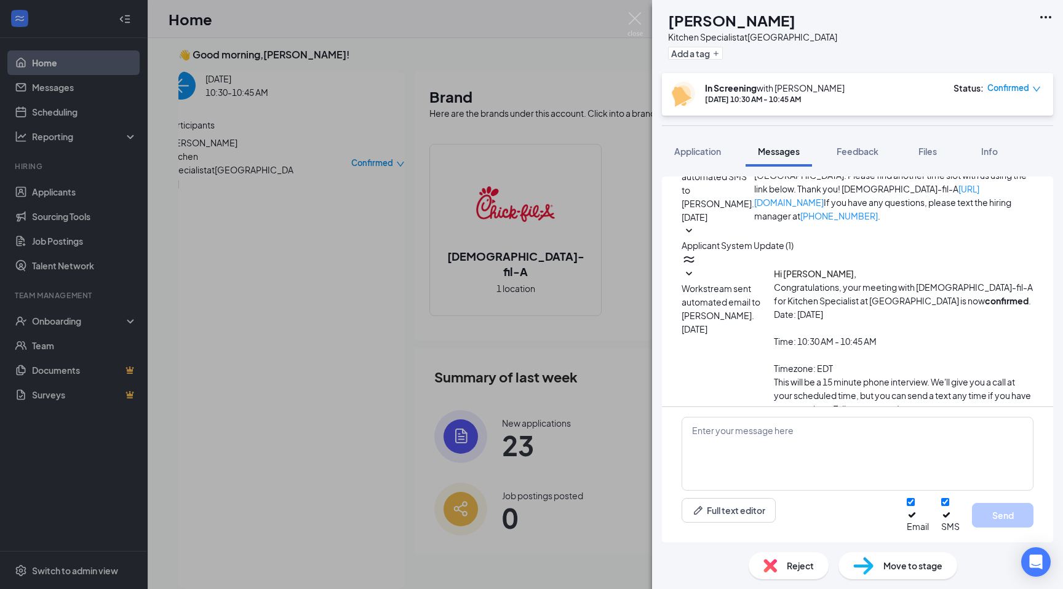
scroll to position [585, 0]
click at [632, 17] on img at bounding box center [634, 24] width 15 height 24
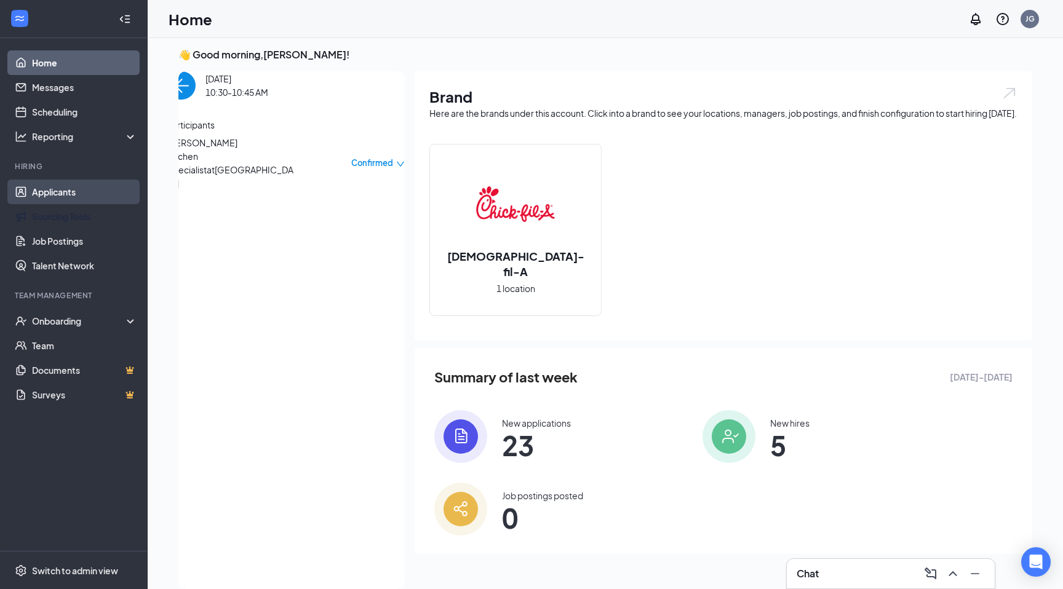
click at [65, 204] on link "Applicants" at bounding box center [84, 192] width 105 height 25
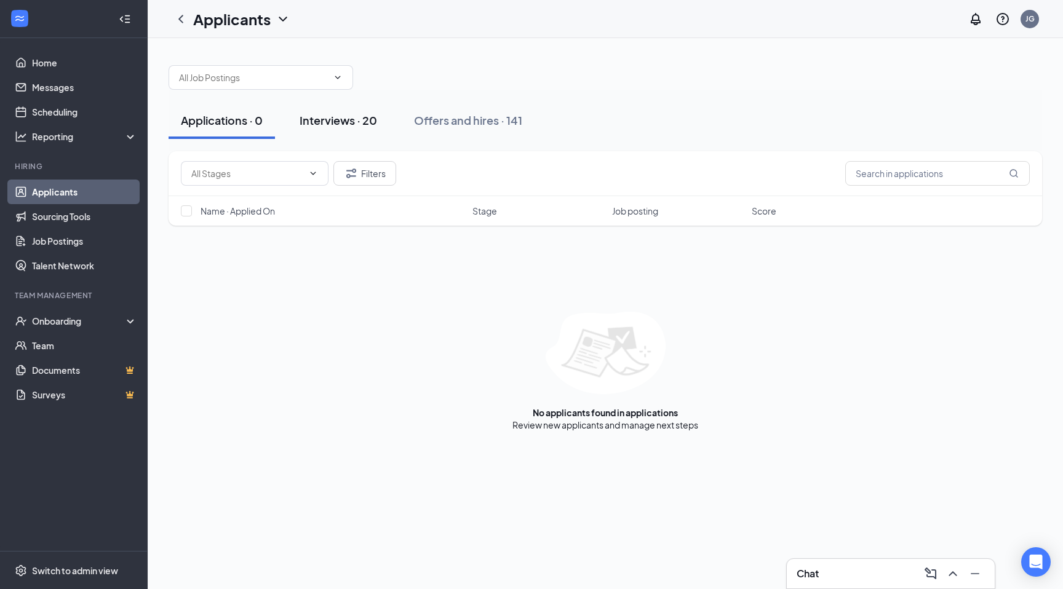
click at [330, 130] on button "Interviews · 20" at bounding box center [338, 120] width 102 height 37
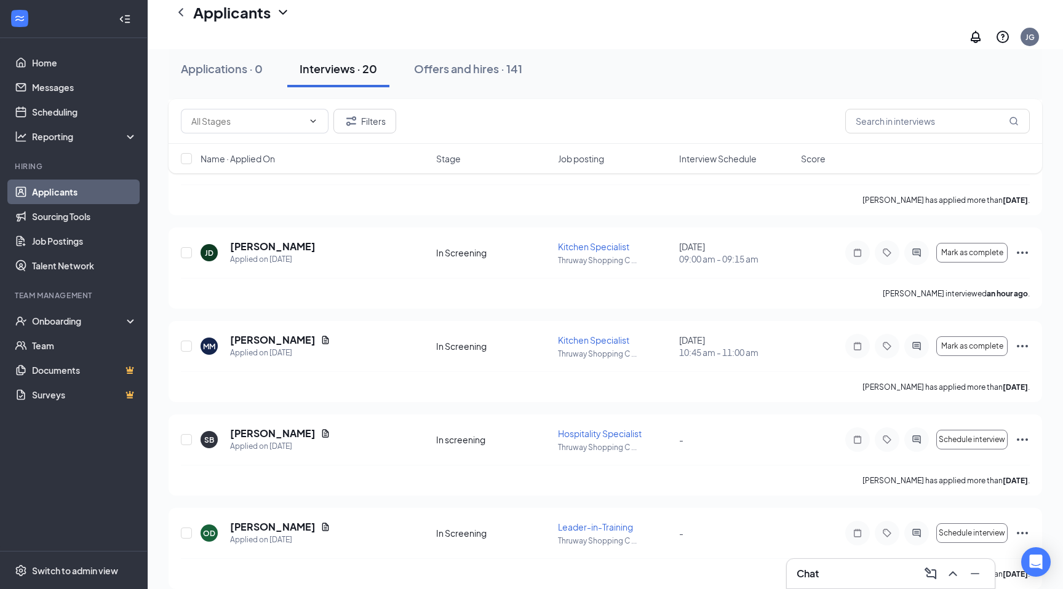
scroll to position [306, 0]
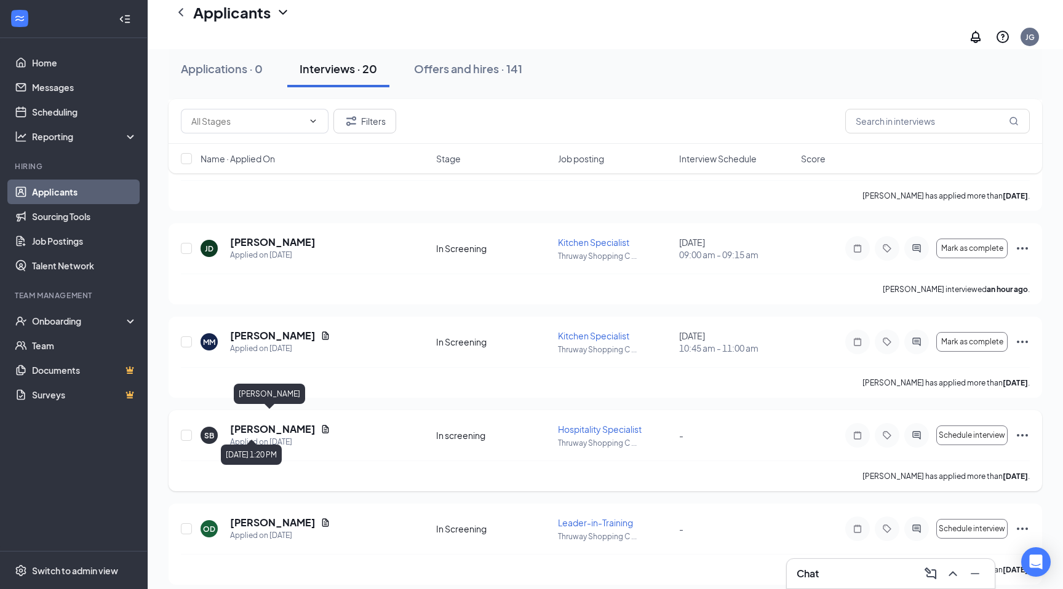
click at [255, 424] on h5 "[PERSON_NAME]" at bounding box center [272, 429] width 85 height 14
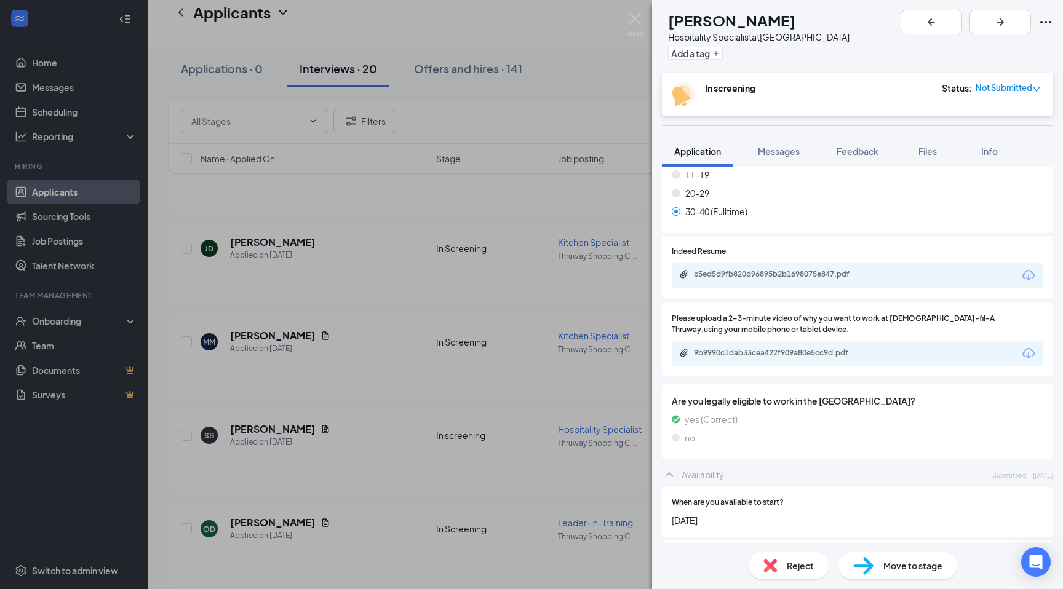
scroll to position [837, 0]
click at [751, 269] on div "c5ed5d9fb820d96895b2b1698075e847.pdf" at bounding box center [778, 275] width 199 height 12
click at [784, 558] on div "Reject" at bounding box center [788, 565] width 80 height 27
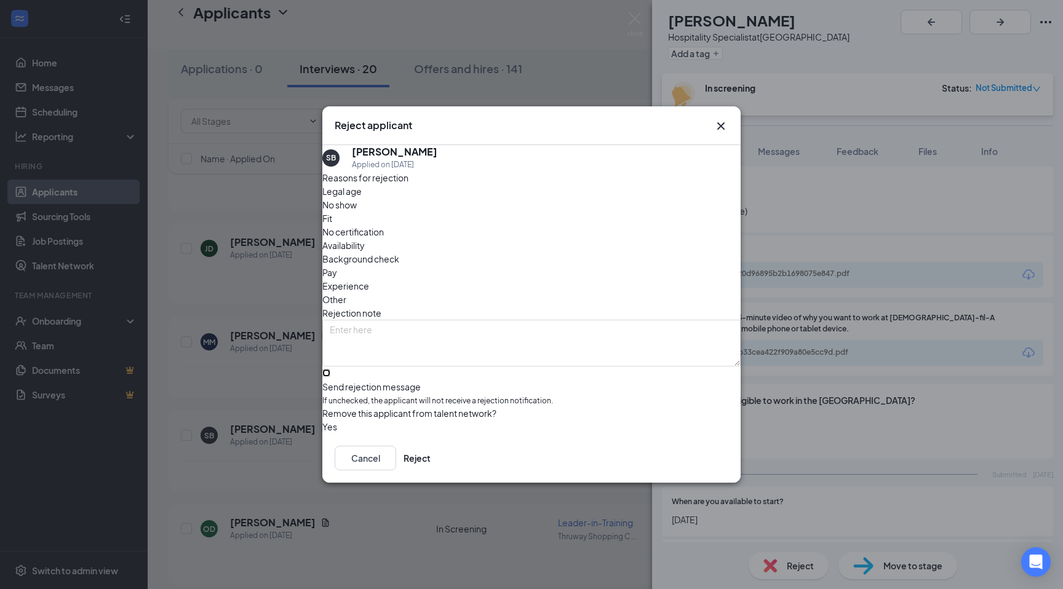
click at [330, 369] on input "Send rejection message If unchecked, the applicant will not receive a rejection…" at bounding box center [326, 373] width 8 height 8
checkbox input "true"
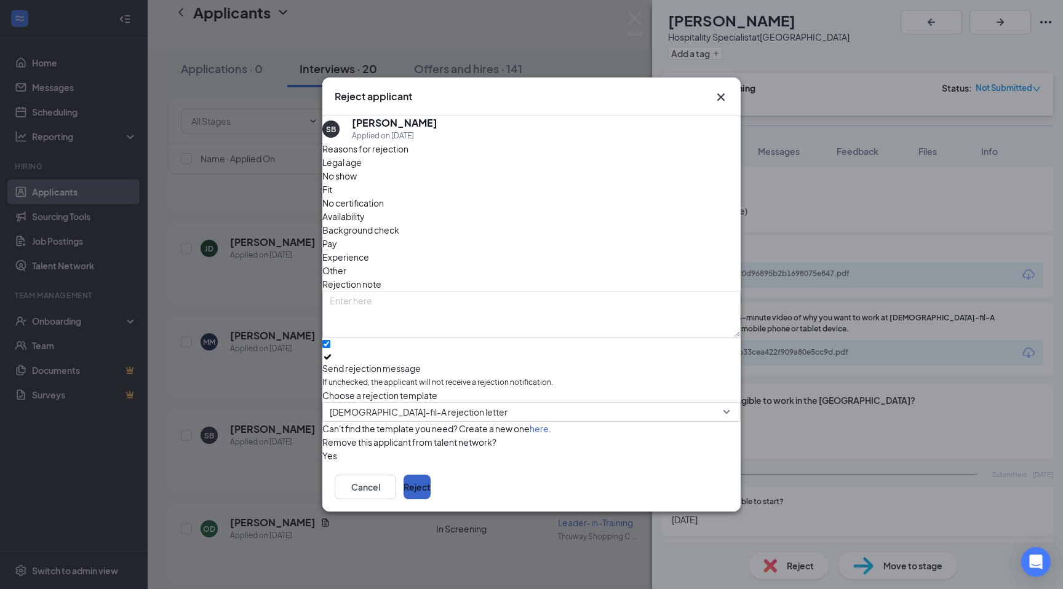
click at [430, 493] on button "Reject" at bounding box center [416, 487] width 27 height 25
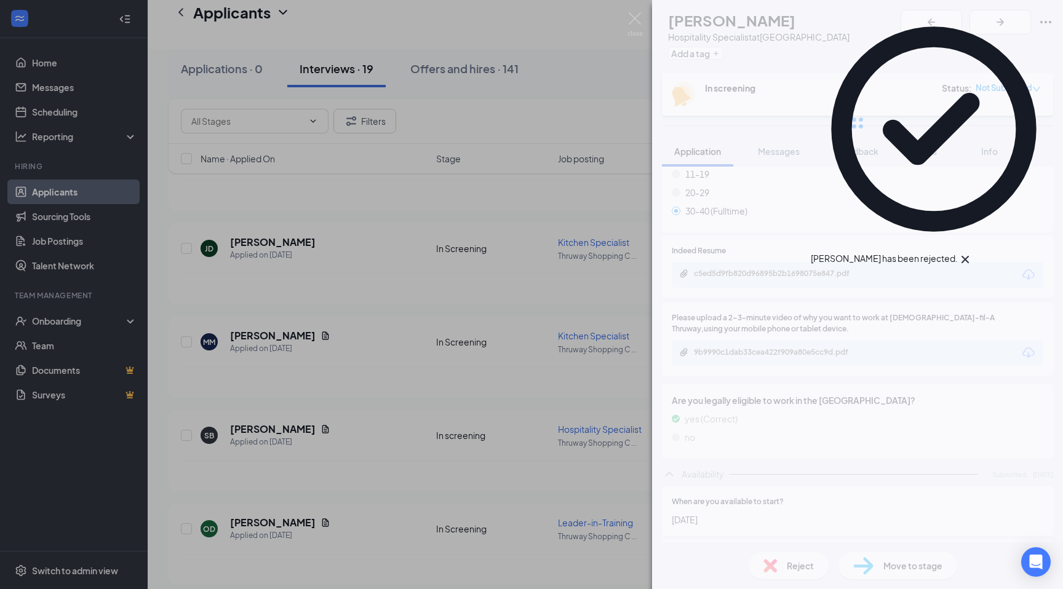
click at [549, 26] on div "SB [PERSON_NAME] Hospitality Specialist at [GEOGRAPHIC_DATA] Add a tag In scree…" at bounding box center [531, 294] width 1063 height 589
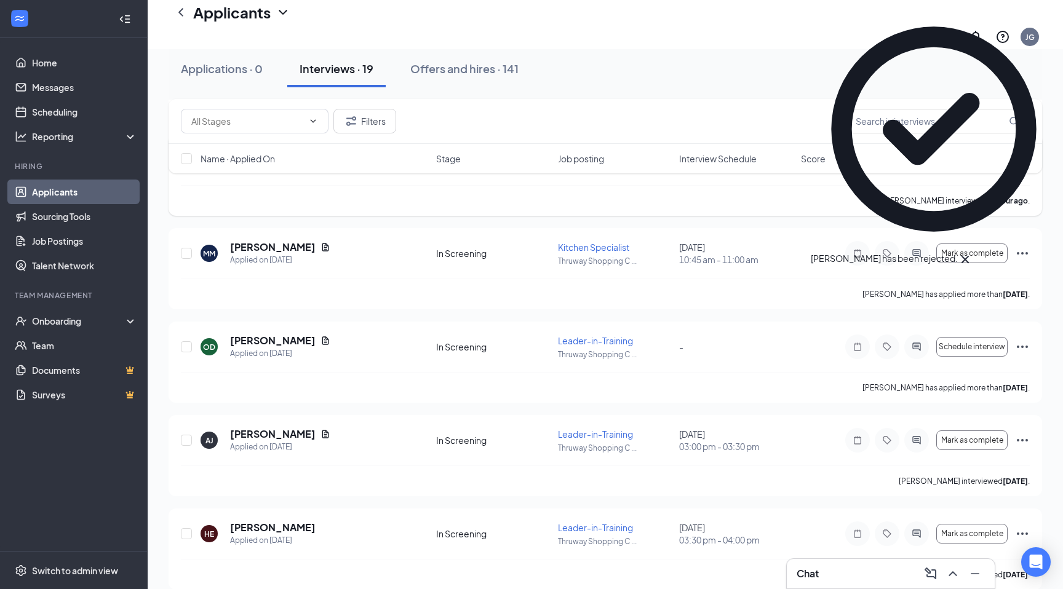
scroll to position [393, 0]
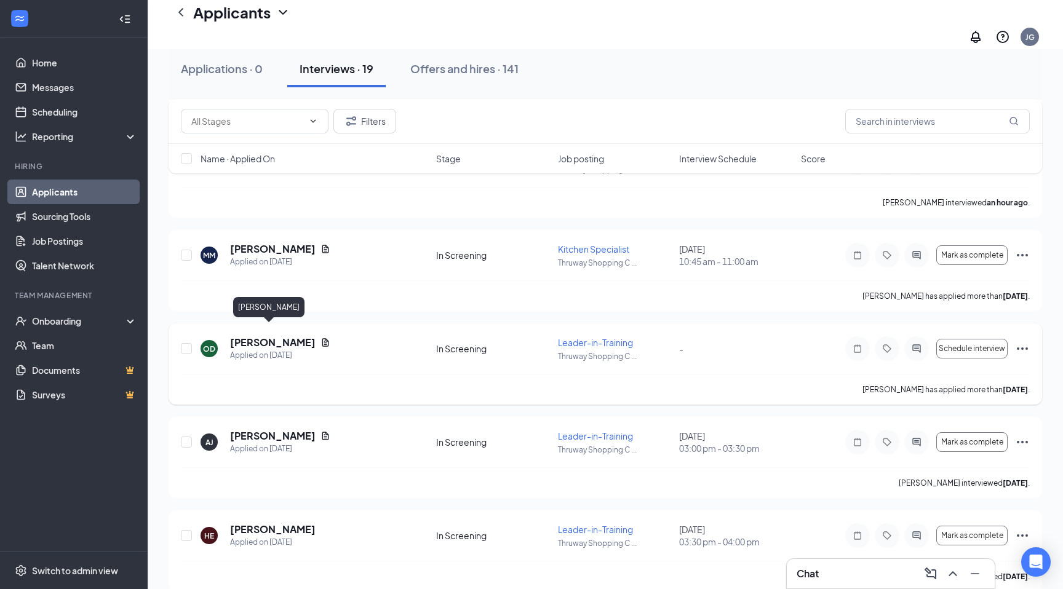
click at [268, 336] on h5 "[PERSON_NAME]" at bounding box center [272, 343] width 85 height 14
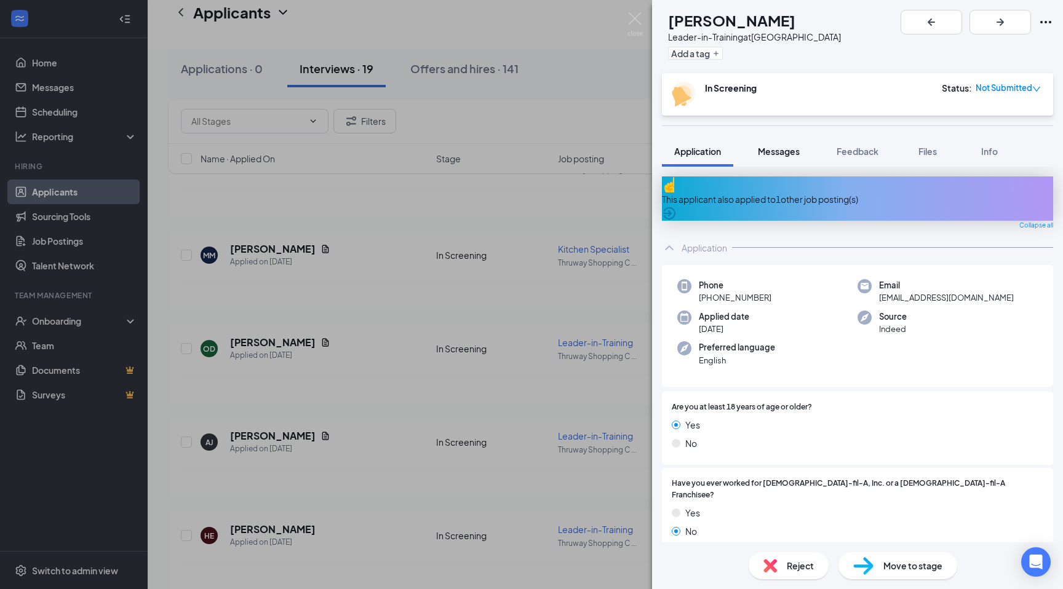
click at [775, 154] on span "Messages" at bounding box center [779, 151] width 42 height 11
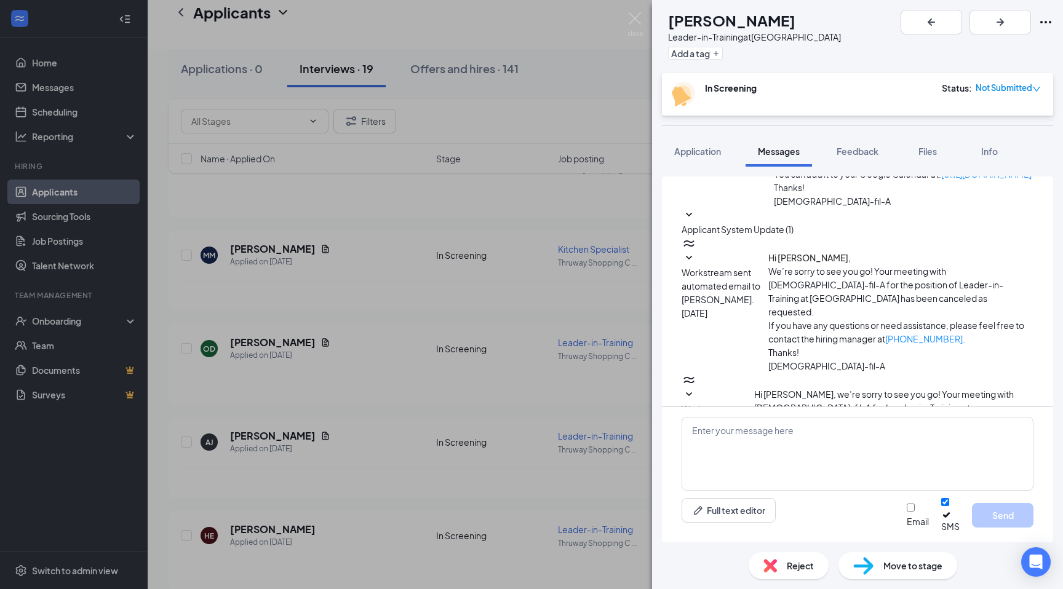
scroll to position [337, 0]
click at [648, 23] on div "OD [PERSON_NAME] Leader-in-Training at [GEOGRAPHIC_DATA] Add a tag In Screening…" at bounding box center [531, 294] width 1063 height 589
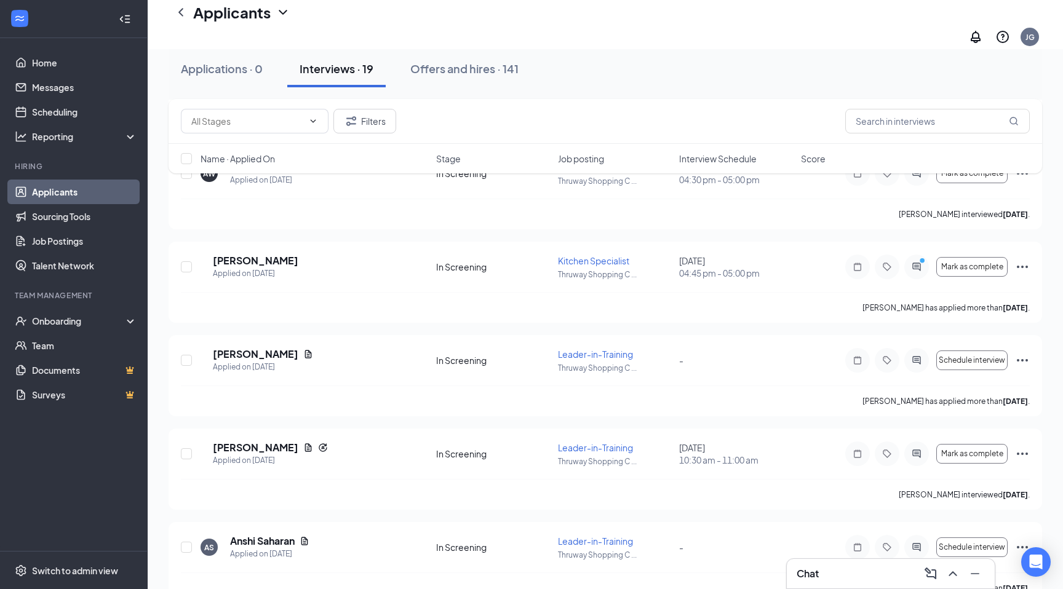
scroll to position [1237, 0]
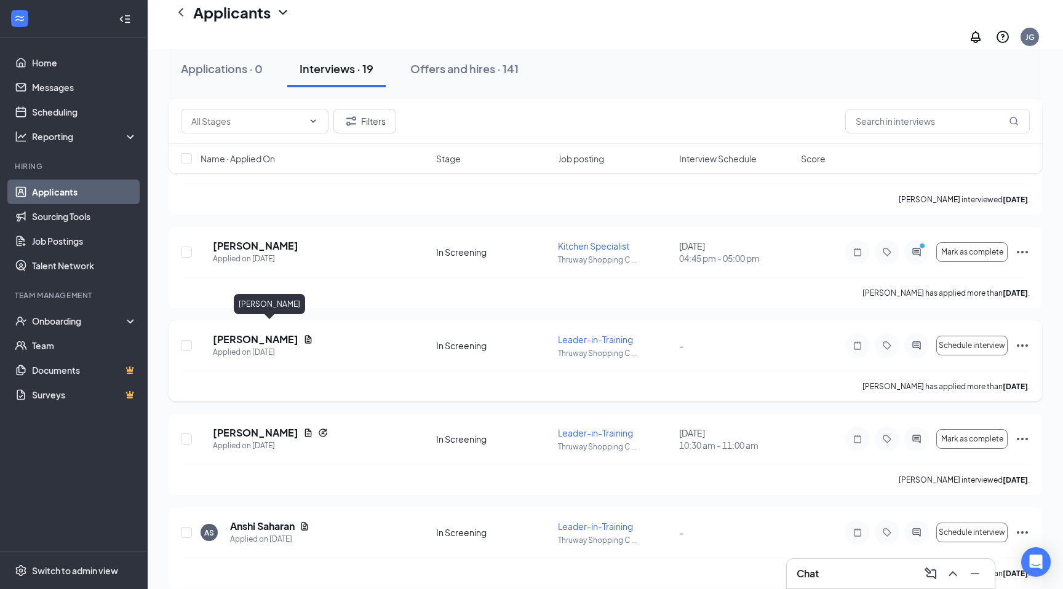
click at [269, 333] on h5 "[PERSON_NAME]" at bounding box center [255, 340] width 85 height 14
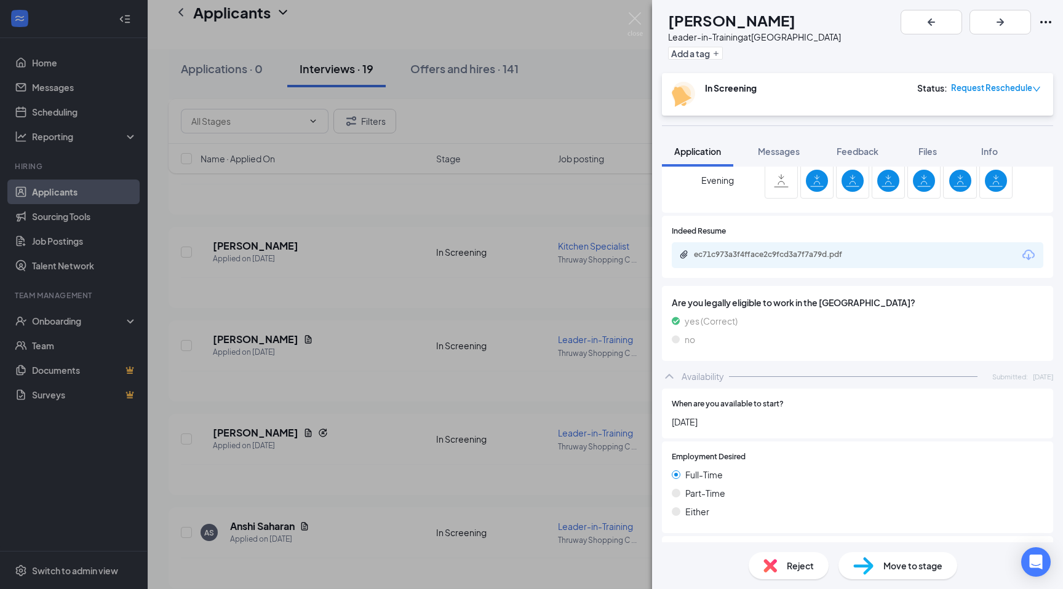
scroll to position [557, 0]
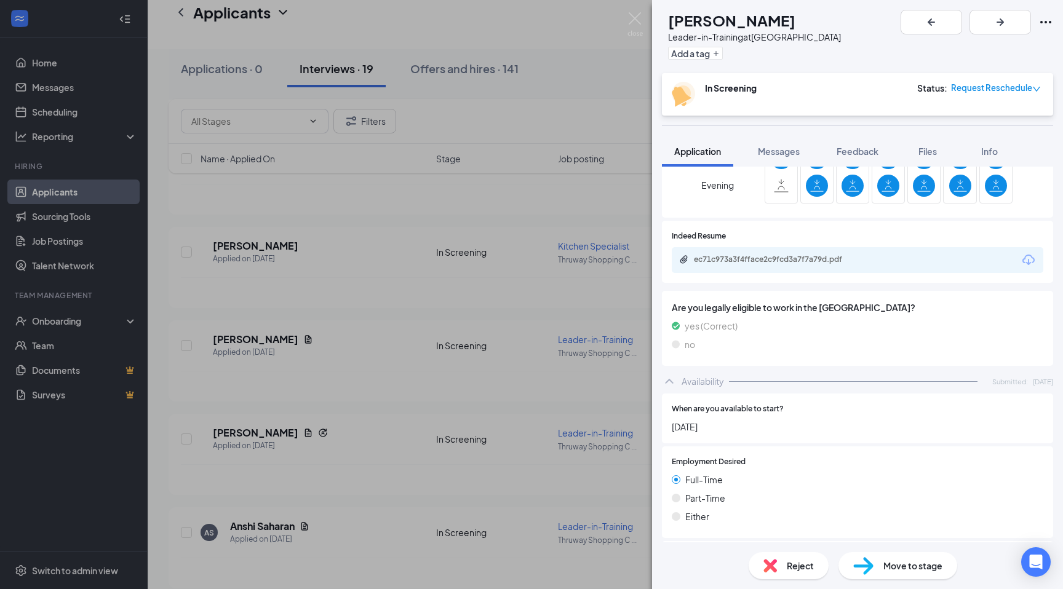
click at [748, 255] on div "ec71c973a3f4fface2c9fcd3a7f7a79d.pdf" at bounding box center [780, 260] width 172 height 10
click at [796, 571] on span "Reject" at bounding box center [800, 566] width 27 height 14
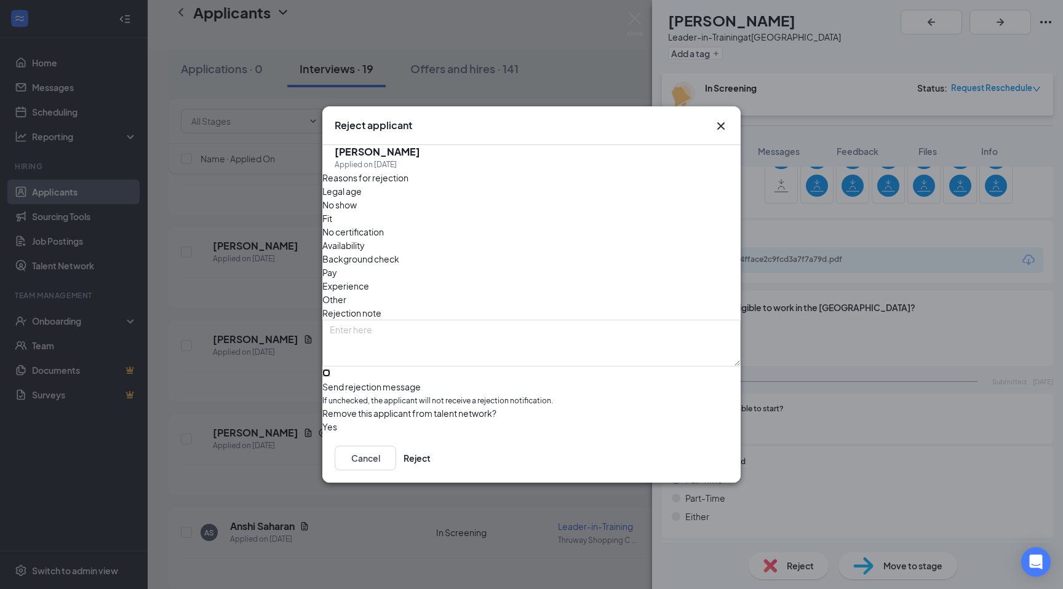
click at [330, 369] on input "Send rejection message If unchecked, the applicant will not receive a rejection…" at bounding box center [326, 373] width 8 height 8
checkbox input "true"
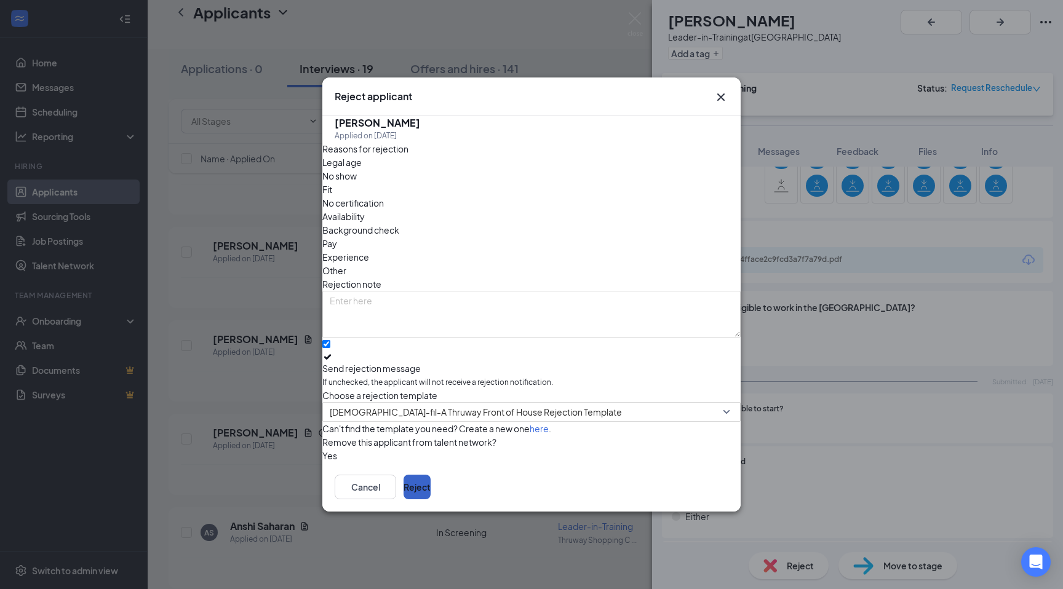
click at [430, 499] on button "Reject" at bounding box center [416, 487] width 27 height 25
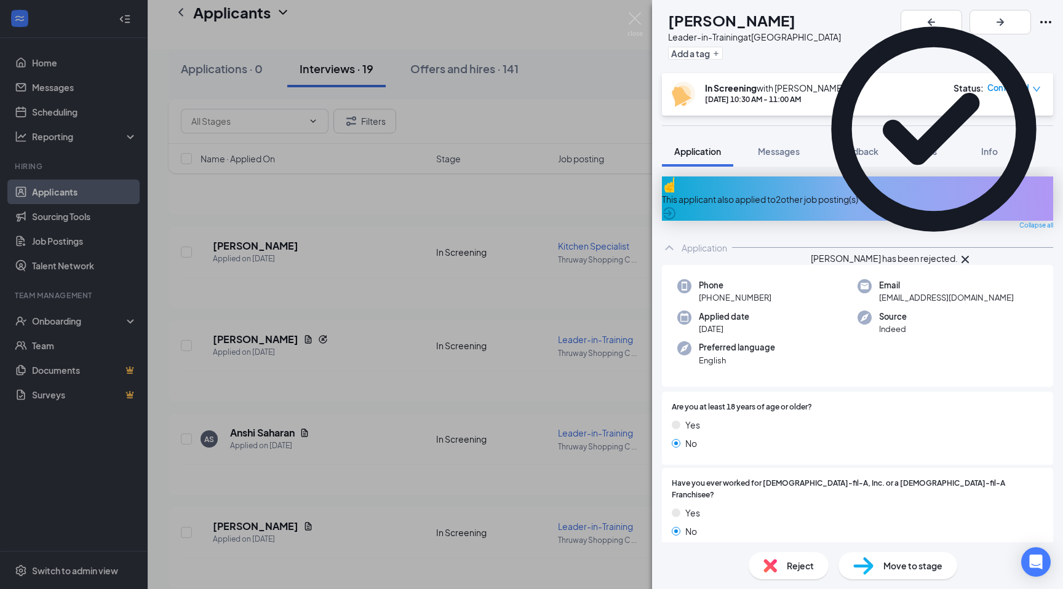
click at [530, 96] on div "MP [PERSON_NAME] Leader-in-Training at [GEOGRAPHIC_DATA] Add a tag In Screening…" at bounding box center [531, 294] width 1063 height 589
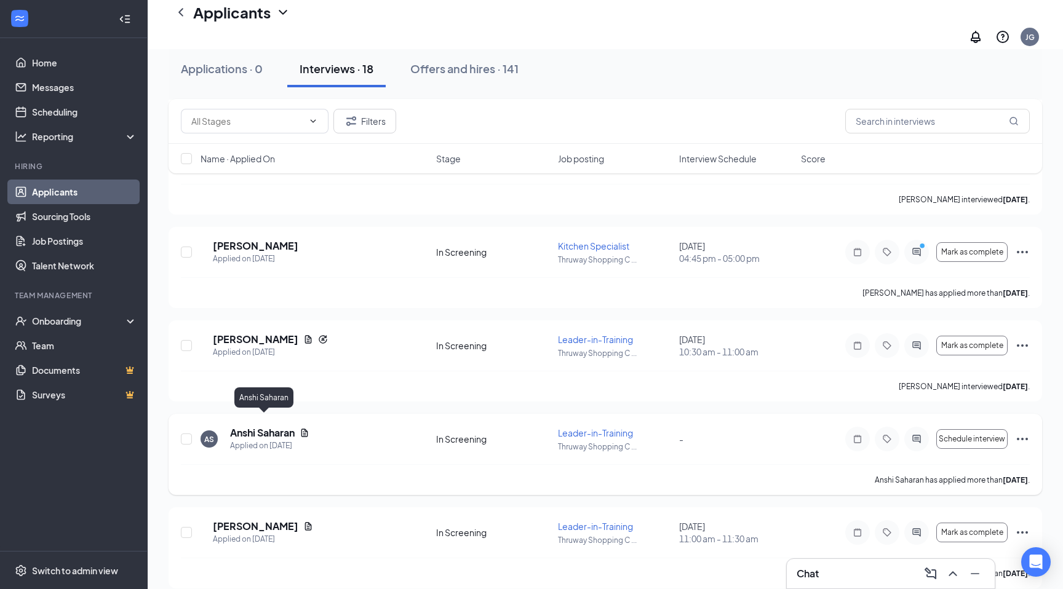
click at [280, 426] on h5 "Anshi Saharan" at bounding box center [262, 433] width 65 height 14
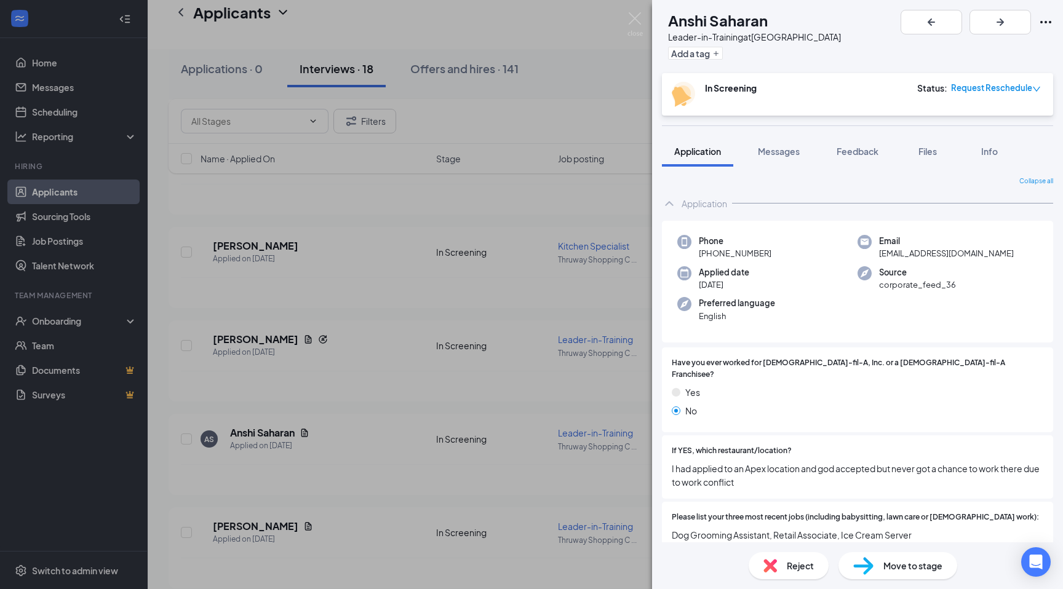
click at [479, 385] on div "AS Anshi Saharan Leader-in-Training at [GEOGRAPHIC_DATA] Add a tag In Screening…" at bounding box center [531, 294] width 1063 height 589
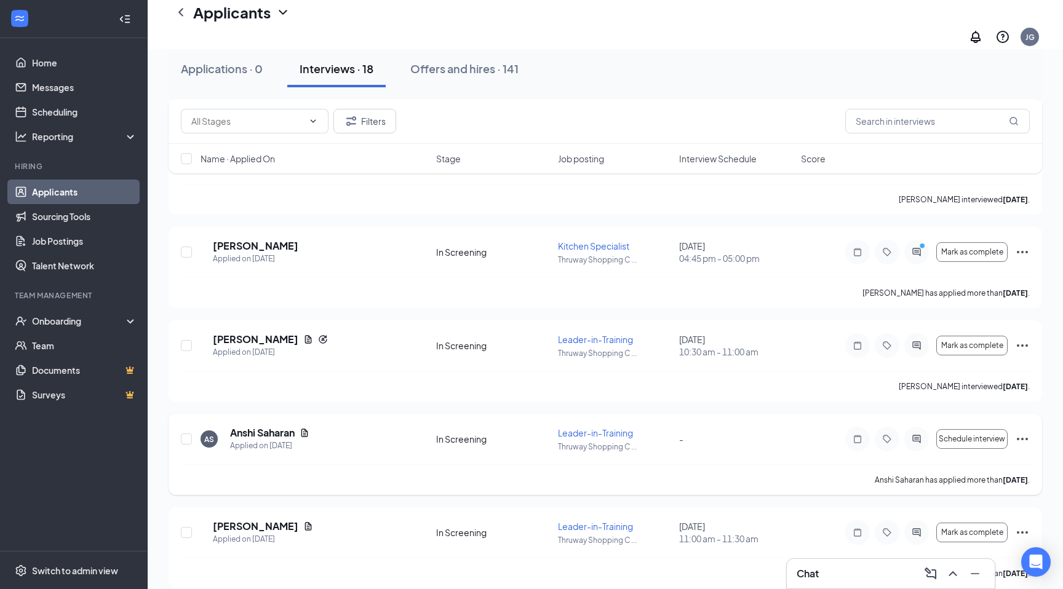
click at [1017, 432] on icon "Ellipses" at bounding box center [1022, 439] width 15 height 15
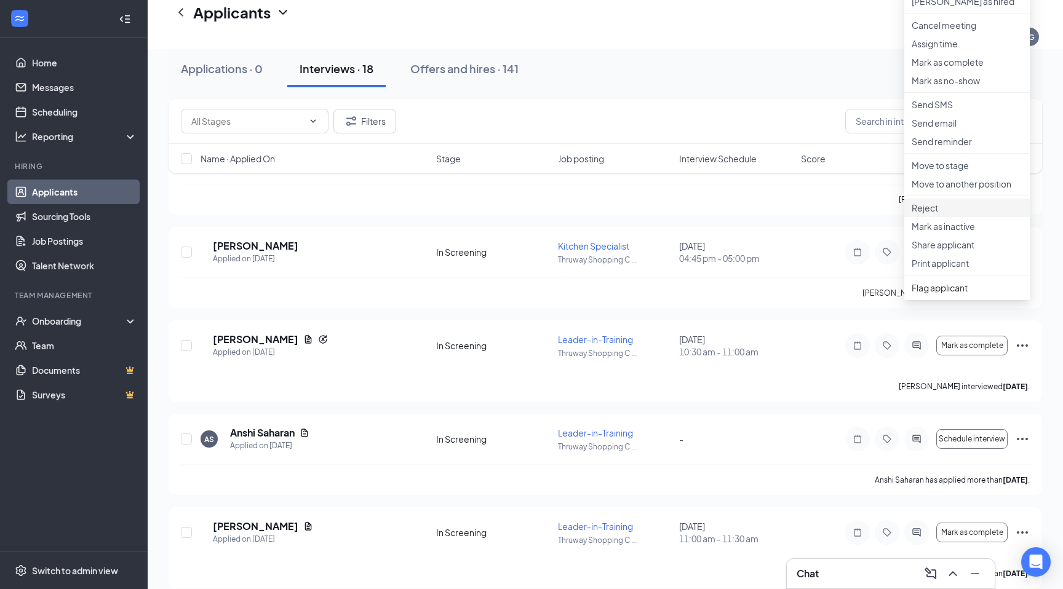
click at [914, 214] on p "Reject" at bounding box center [966, 208] width 111 height 12
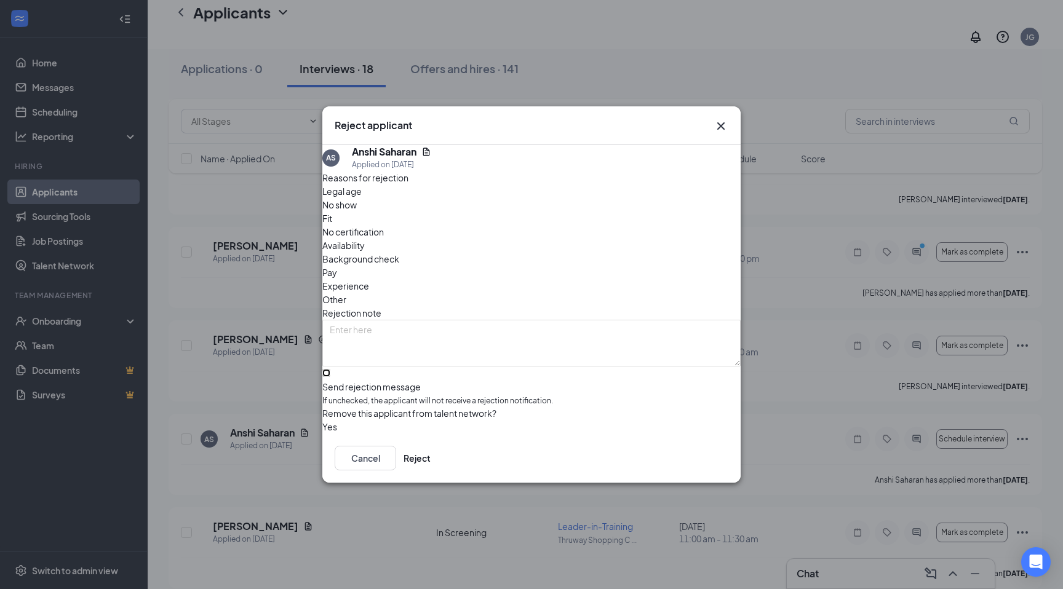
click at [330, 369] on input "Send rejection message If unchecked, the applicant will not receive a rejection…" at bounding box center [326, 373] width 8 height 8
checkbox input "true"
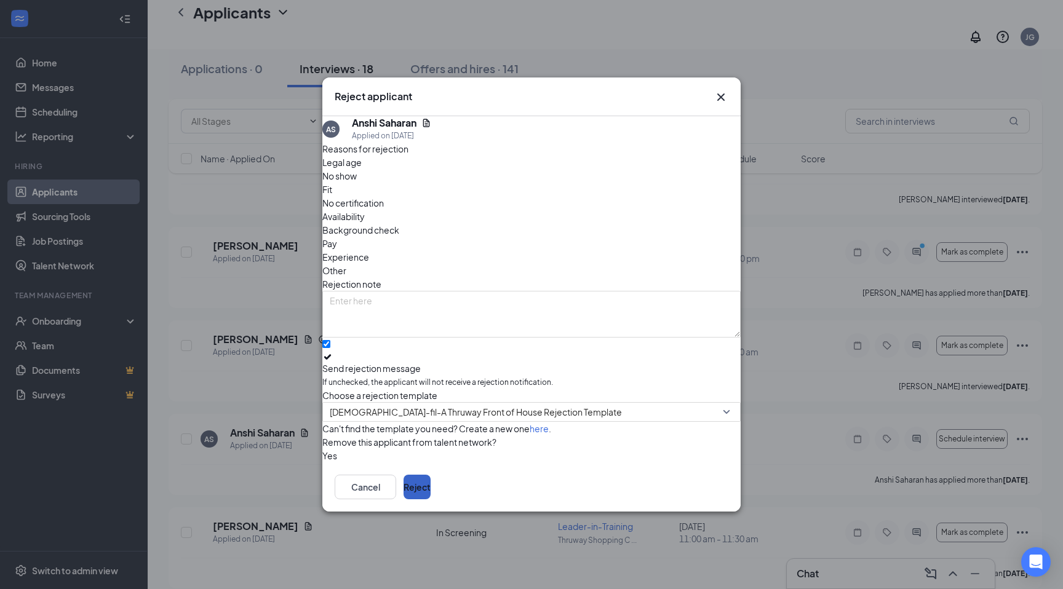
click at [430, 499] on button "Reject" at bounding box center [416, 487] width 27 height 25
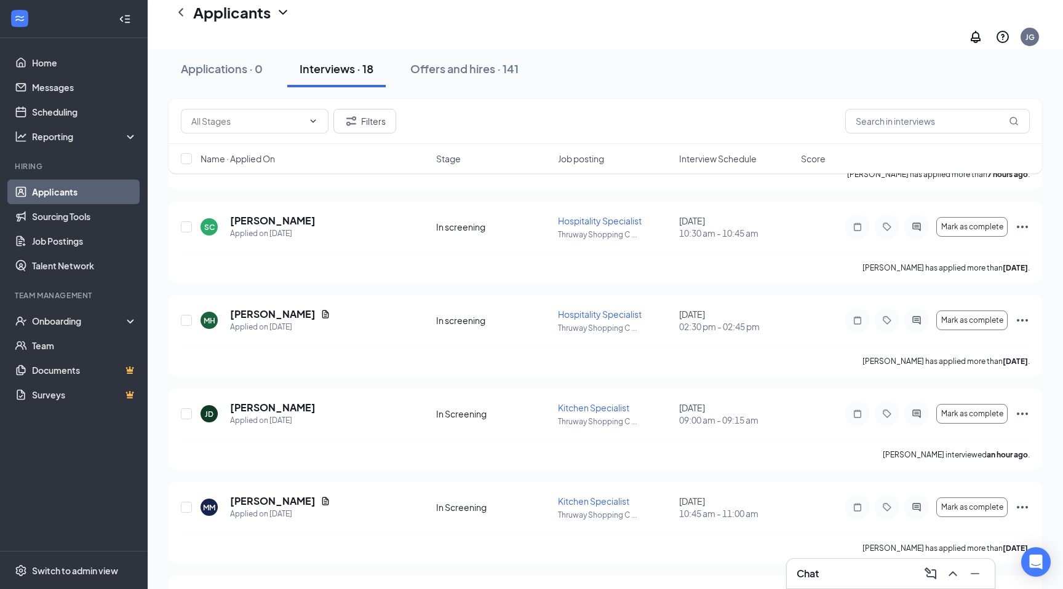
scroll to position [139, 0]
click at [93, 50] on ul "Home Messages Scheduling Reporting Hiring Applicants Sourcing Tools Job Posting…" at bounding box center [73, 294] width 147 height 513
click at [94, 71] on link "Home" at bounding box center [84, 62] width 105 height 25
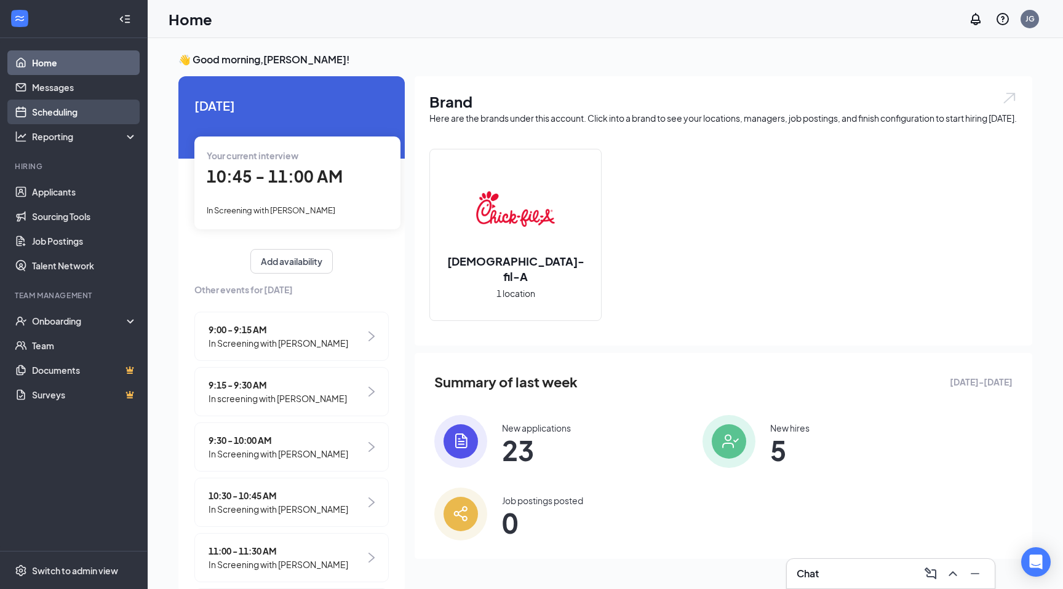
click at [76, 110] on link "Scheduling" at bounding box center [84, 112] width 105 height 25
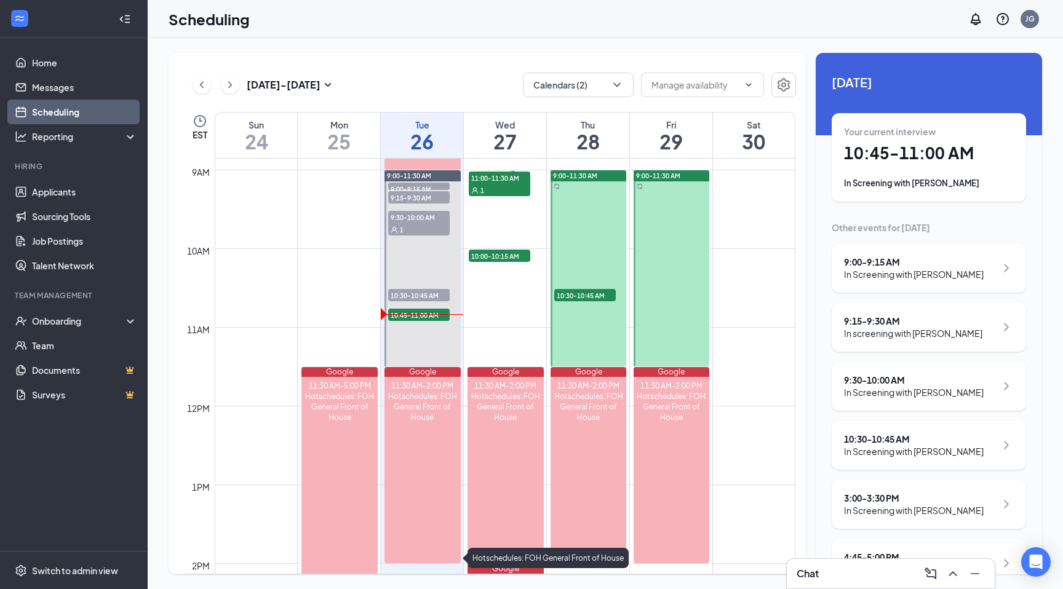
scroll to position [698, 0]
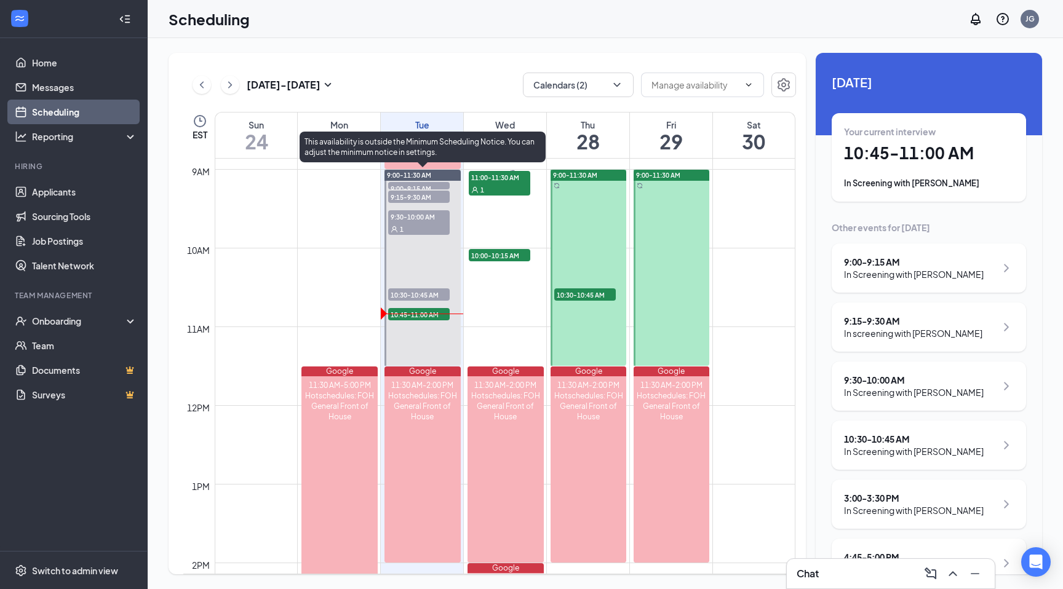
click at [397, 320] on div "10:45-11:00 AM 1" at bounding box center [419, 314] width 64 height 15
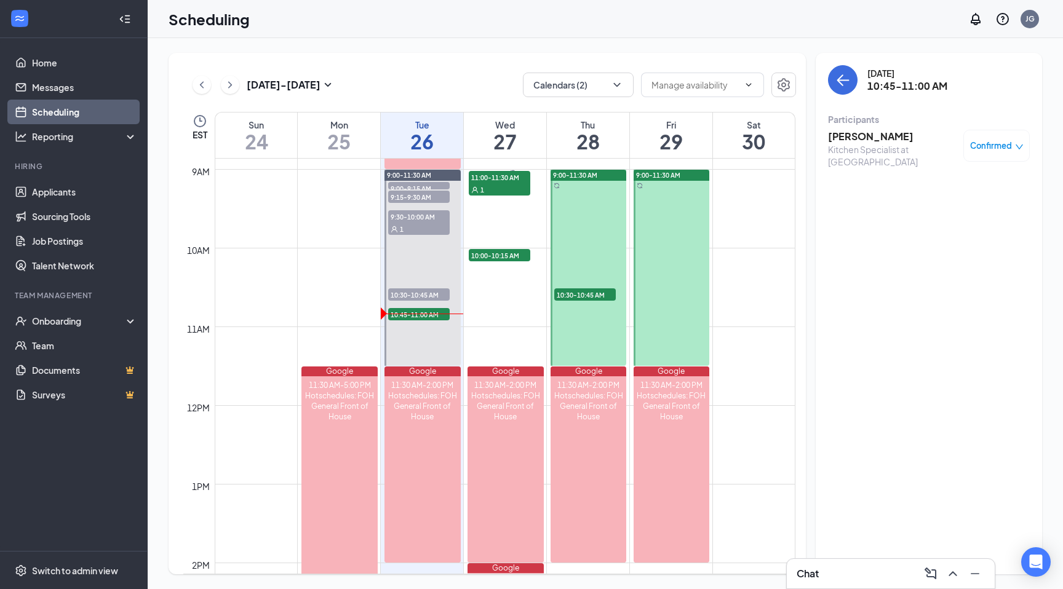
click at [836, 133] on h3 "[PERSON_NAME]" at bounding box center [892, 137] width 129 height 14
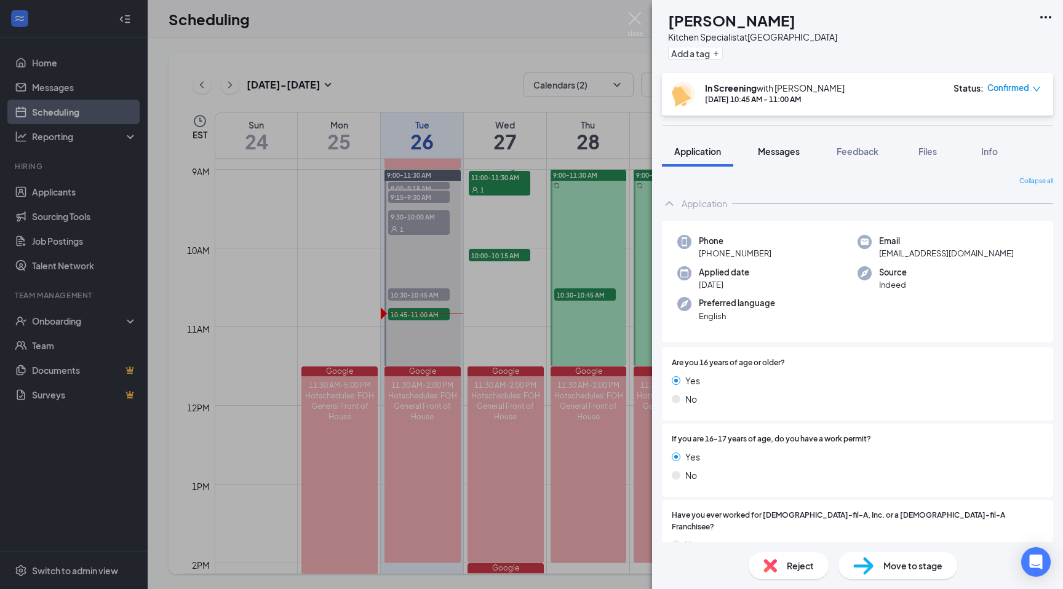
click at [805, 142] on button "Messages" at bounding box center [778, 151] width 66 height 31
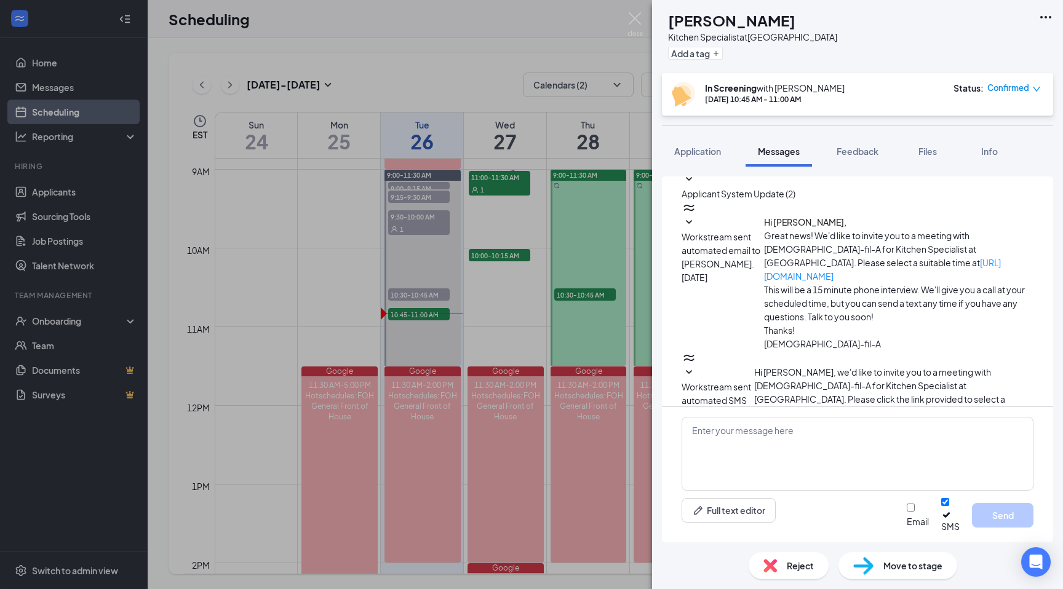
scroll to position [156, 0]
click at [757, 439] on textarea at bounding box center [857, 454] width 352 height 74
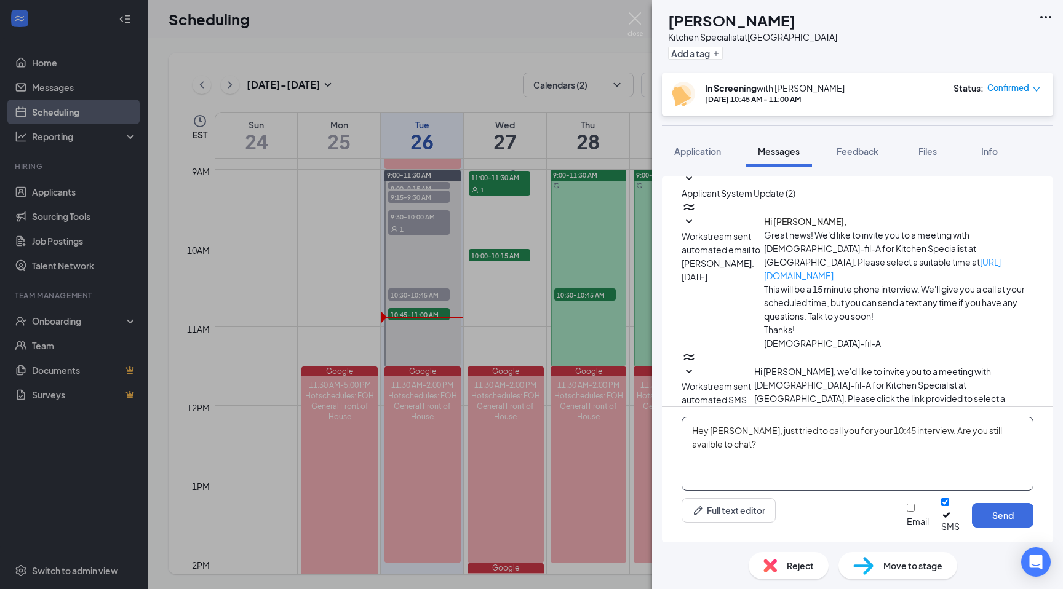
type textarea "Hey [PERSON_NAME], just tried to call you for your 10:45 interview. Are you sti…"
click at [902, 452] on textarea "Hey [PERSON_NAME], just tried to call you for your 10:45 interview. Are you sti…" at bounding box center [857, 454] width 352 height 74
click at [968, 440] on textarea "Hey [PERSON_NAME], just tried to call you for your 10:45 interview. Are you sti…" at bounding box center [857, 454] width 352 height 74
click at [978, 441] on textarea "Hey [PERSON_NAME], just tried to call you for your 10:45 interview. Are you sti…" at bounding box center [857, 454] width 352 height 74
click at [932, 440] on textarea "Hey [PERSON_NAME], just tried to call you for your 10:45 interview. Are you sti…" at bounding box center [857, 454] width 352 height 74
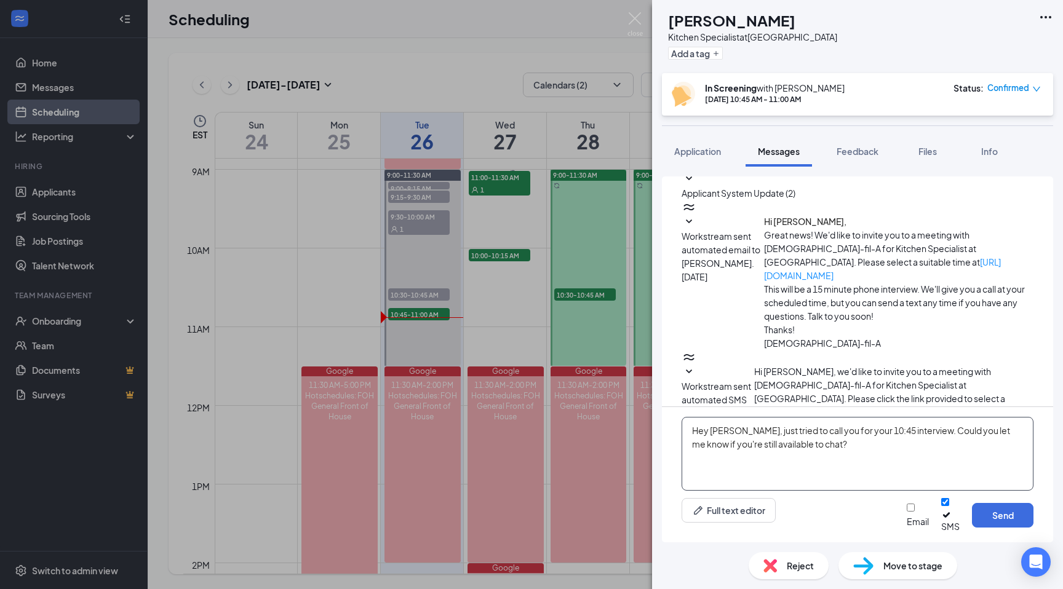
click at [919, 453] on textarea "Hey [PERSON_NAME], just tried to call you for your 10:45 interview. Could you l…" at bounding box center [857, 454] width 352 height 74
type textarea "Hey [PERSON_NAME], just tried to call you for your 10:45 interview. Could you l…"
click at [906, 512] on input "Email" at bounding box center [910, 508] width 8 height 8
checkbox input "true"
click at [993, 520] on button "Send" at bounding box center [1002, 515] width 61 height 25
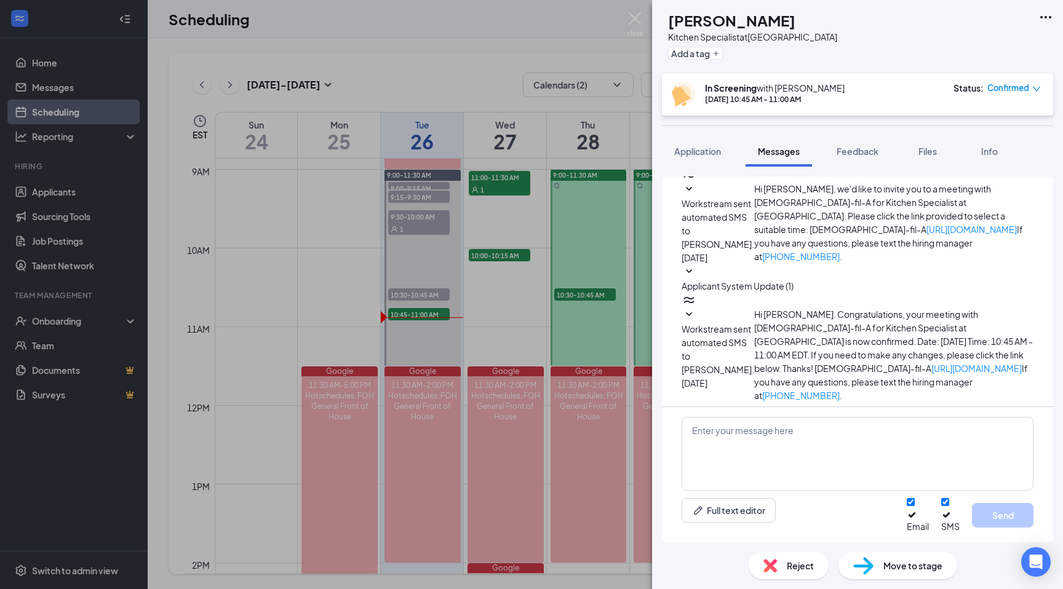
scroll to position [341, 0]
click at [629, 36] on img at bounding box center [634, 24] width 15 height 24
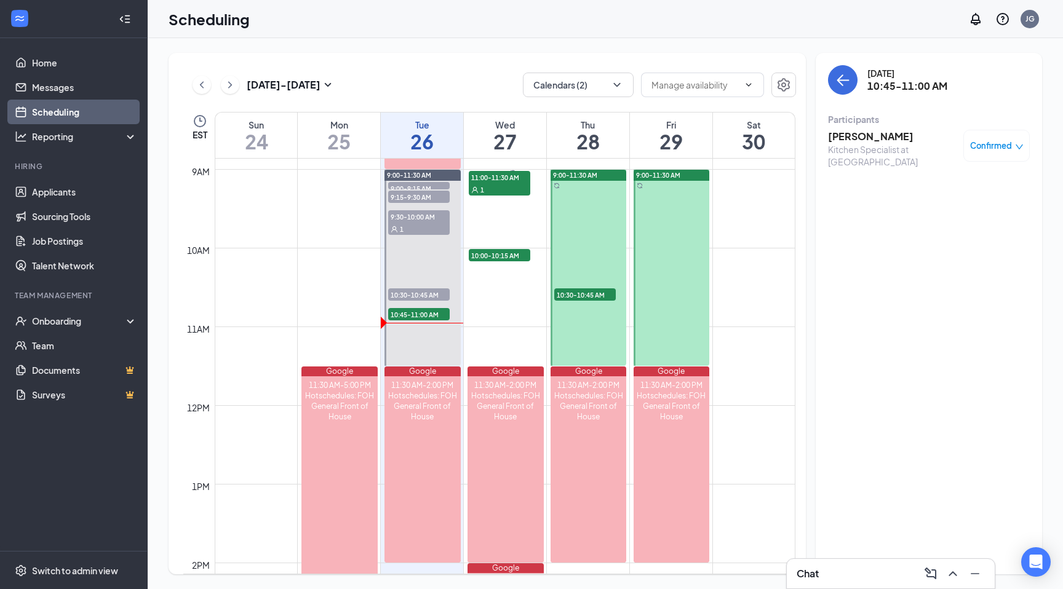
click at [862, 565] on div "Chat" at bounding box center [890, 574] width 188 height 20
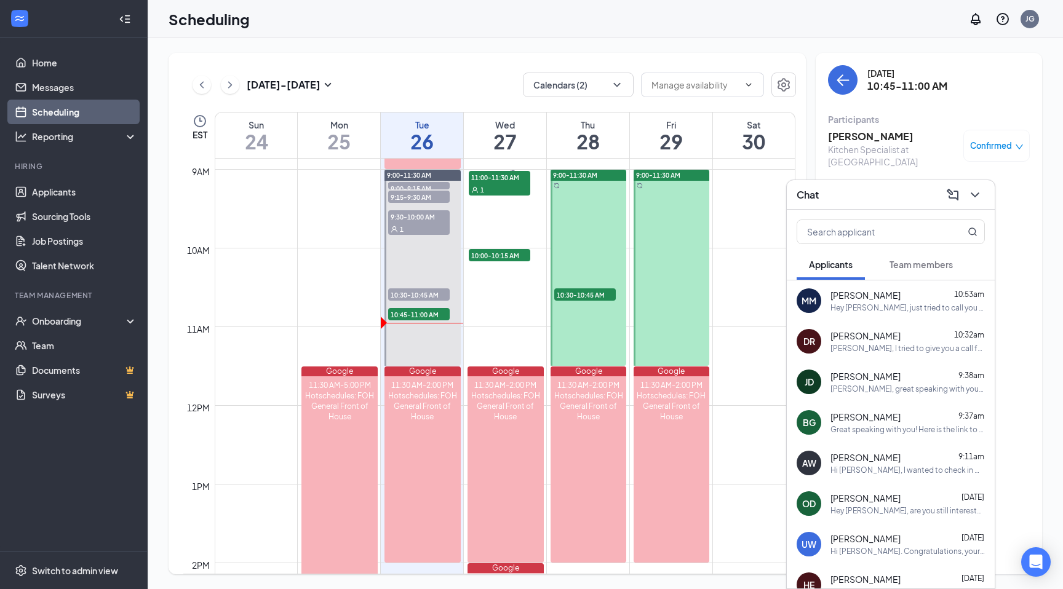
click at [886, 263] on button "Team members" at bounding box center [921, 264] width 88 height 31
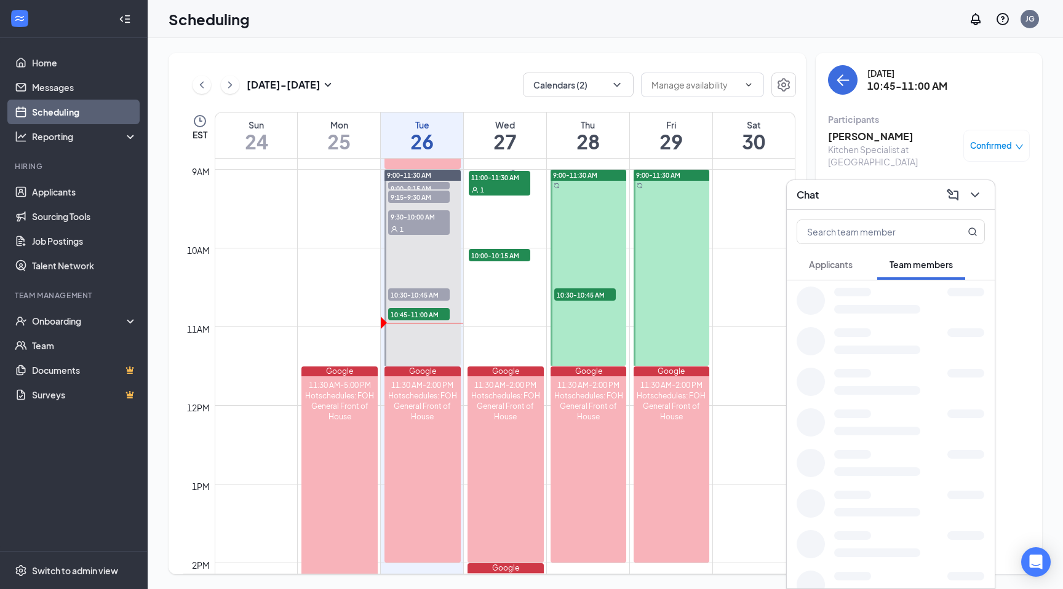
click at [827, 274] on button "Applicants" at bounding box center [830, 264] width 68 height 31
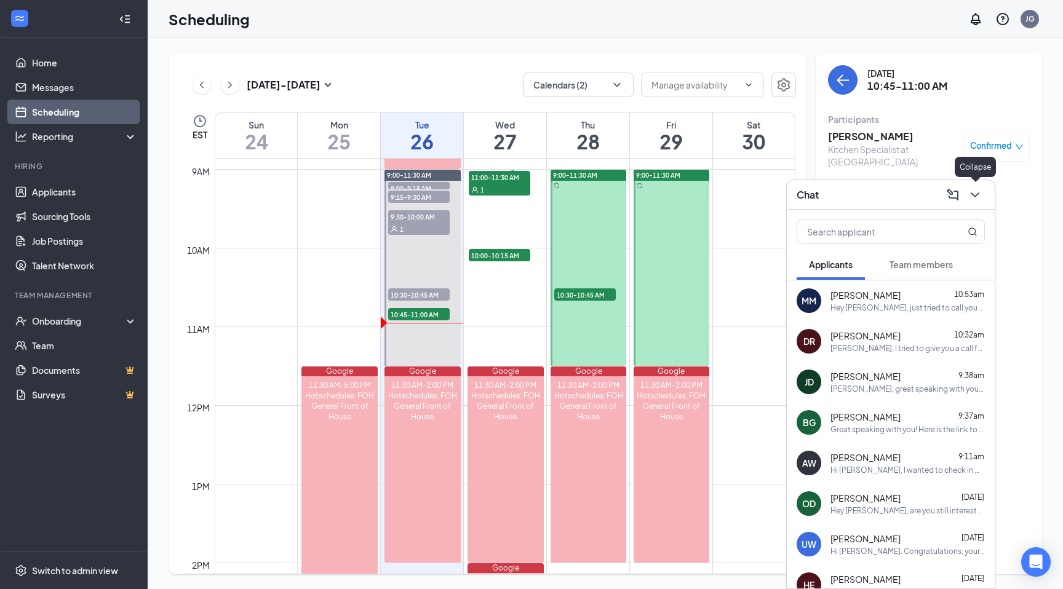
click at [980, 191] on icon "ChevronDown" at bounding box center [974, 195] width 15 height 15
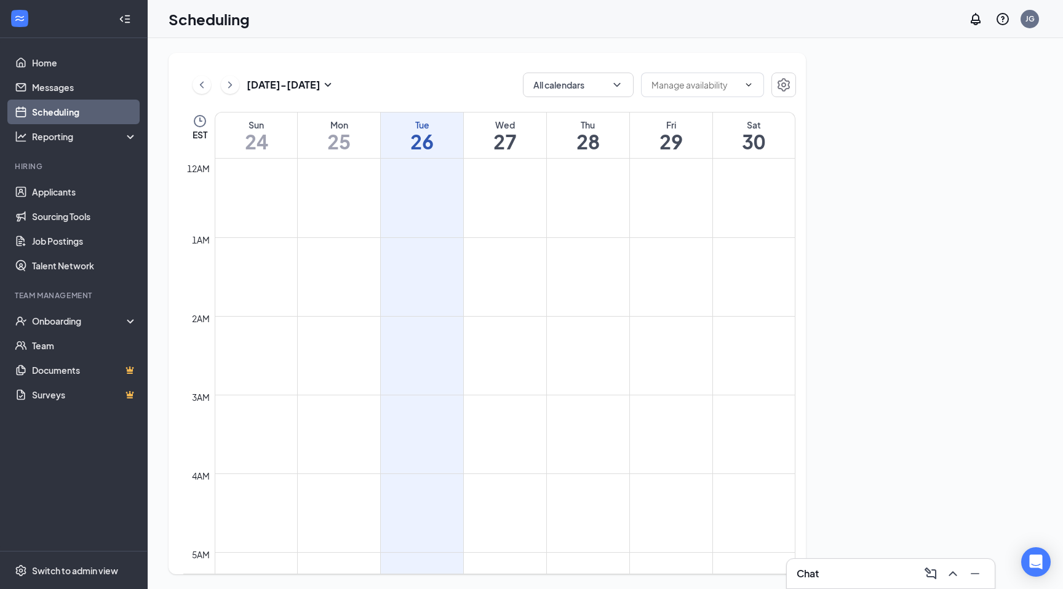
scroll to position [605, 0]
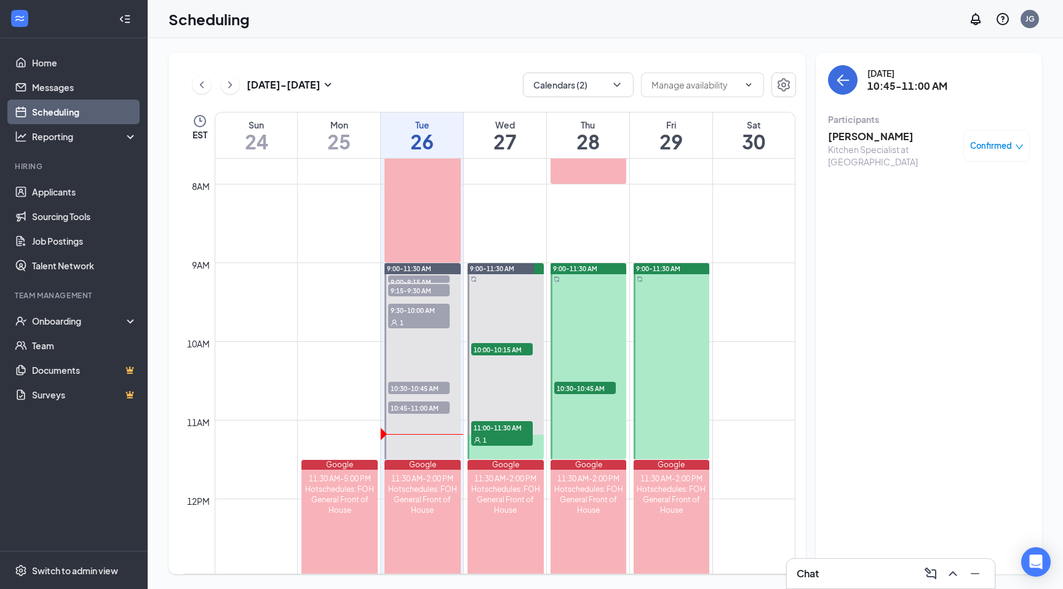
click at [806, 563] on div "Chat" at bounding box center [891, 574] width 208 height 30
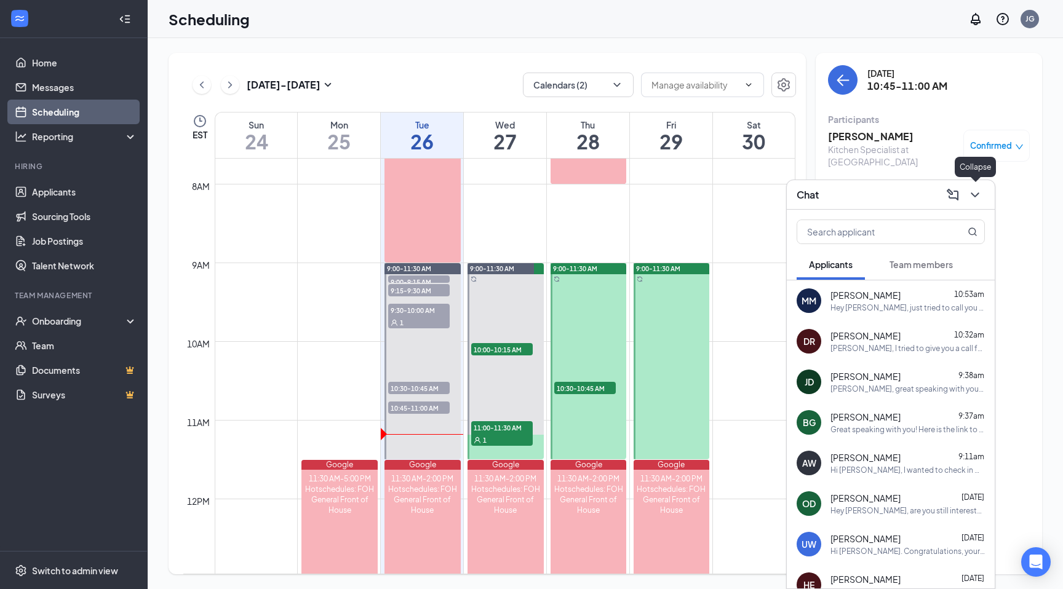
click at [978, 196] on icon "ChevronDown" at bounding box center [974, 195] width 15 height 15
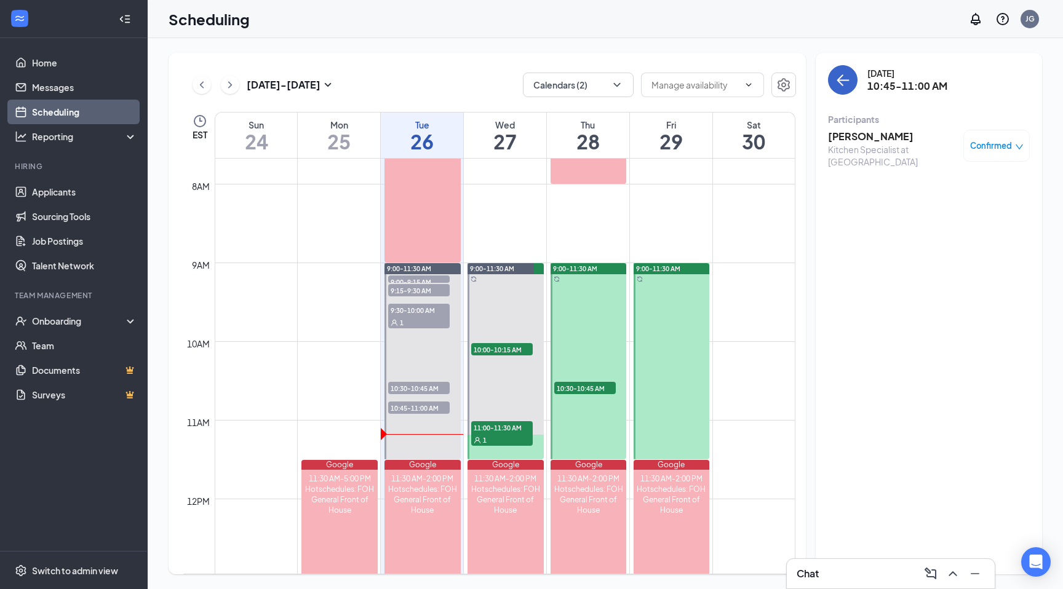
click at [832, 80] on button "back-button" at bounding box center [843, 80] width 30 height 30
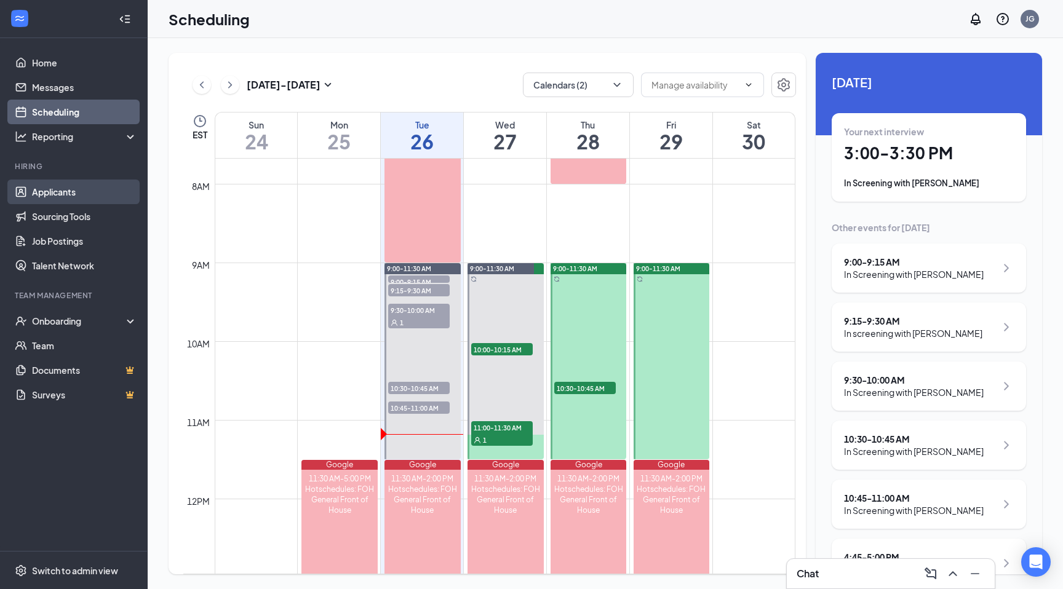
click at [76, 195] on link "Applicants" at bounding box center [84, 192] width 105 height 25
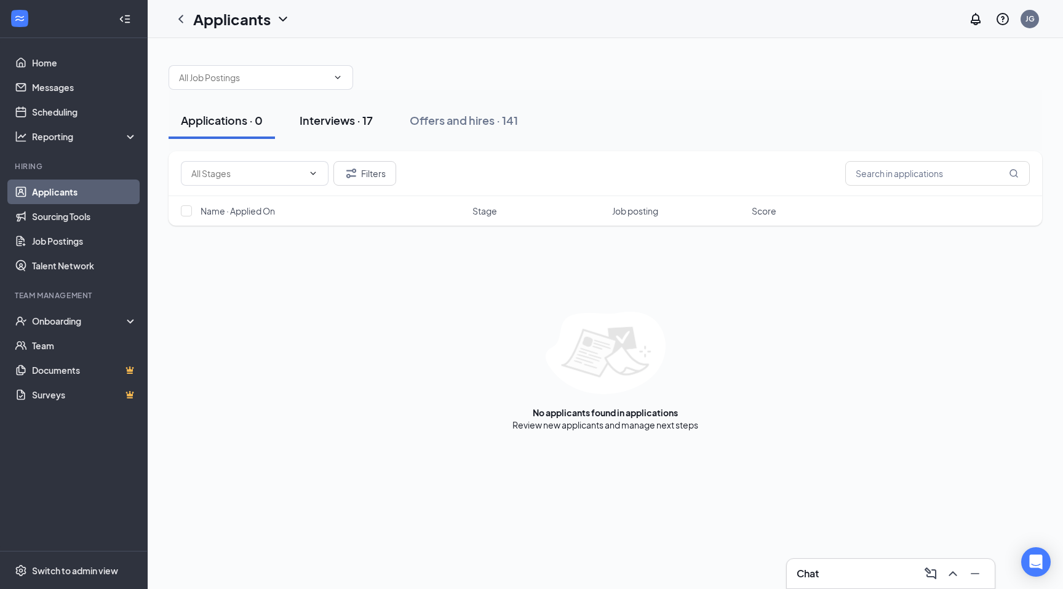
click at [320, 121] on div "Interviews · 17" at bounding box center [335, 120] width 73 height 15
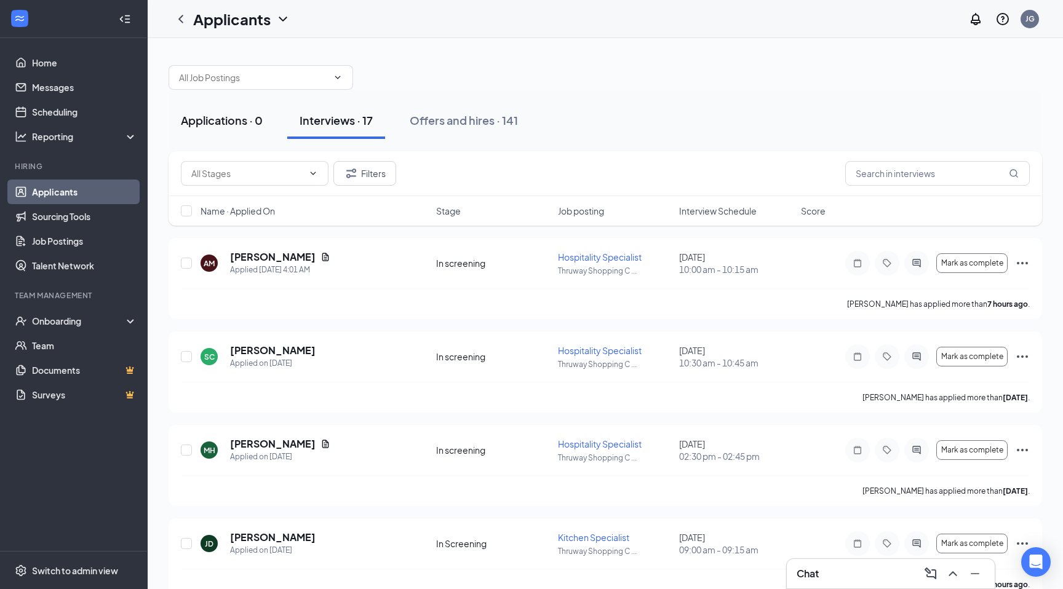
click at [231, 119] on div "Applications · 0" at bounding box center [222, 120] width 82 height 15
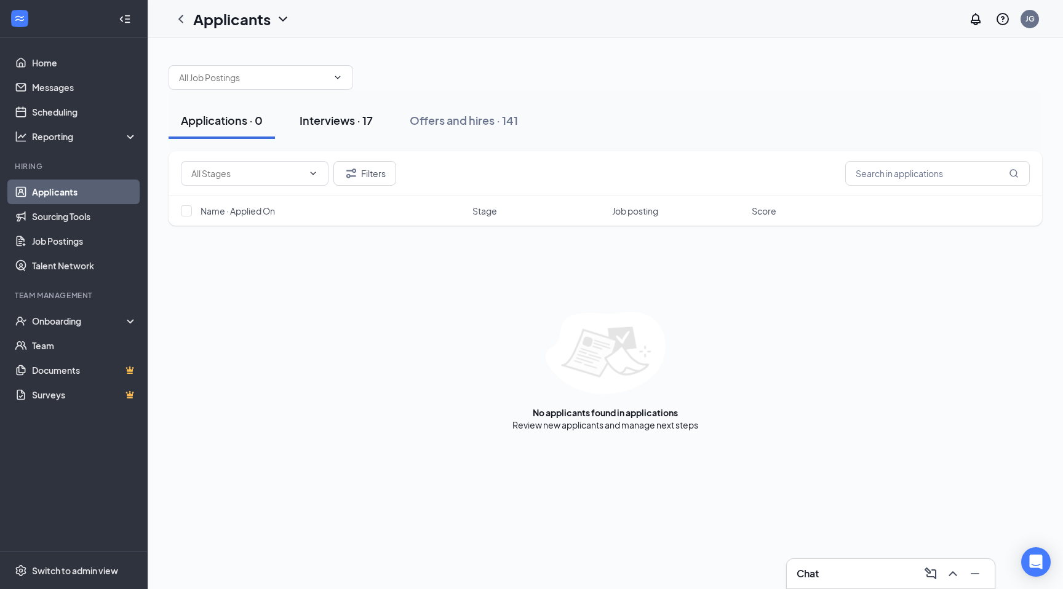
click at [328, 124] on div "Interviews · 17" at bounding box center [335, 120] width 73 height 15
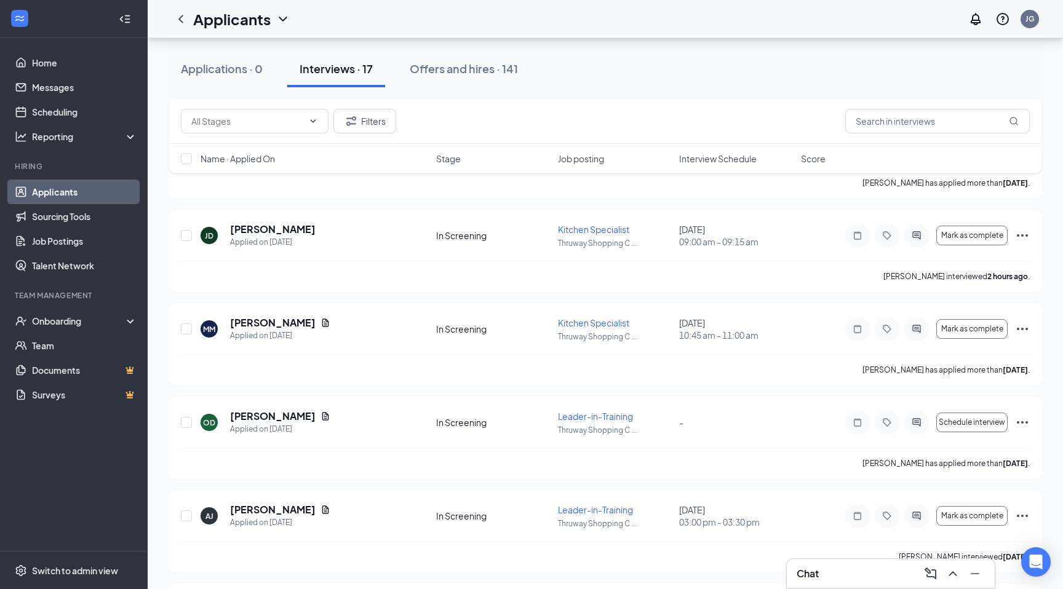
scroll to position [231, 0]
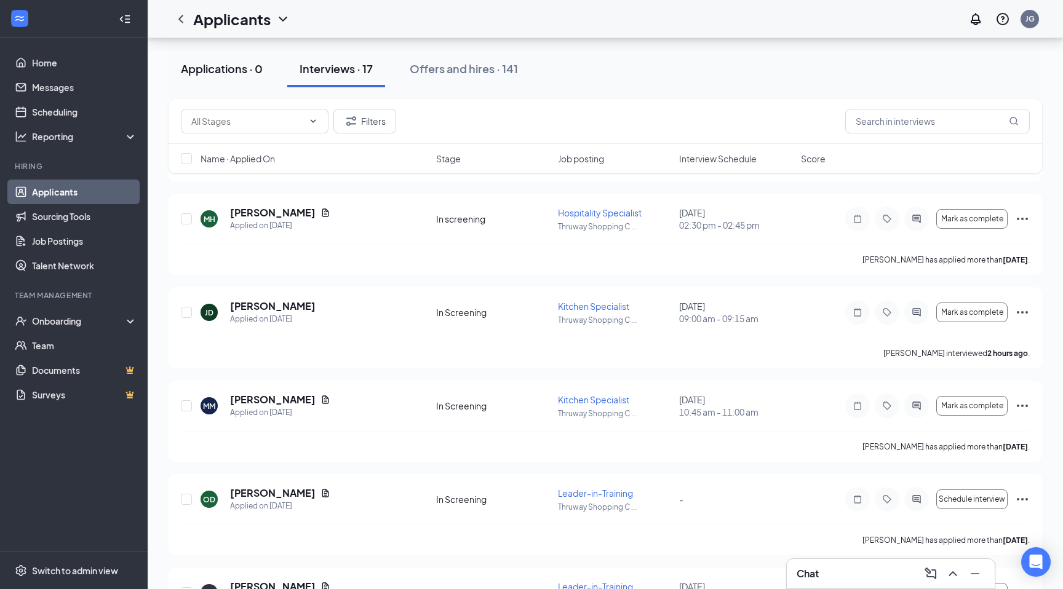
click at [260, 73] on div "Applications · 0" at bounding box center [222, 68] width 82 height 15
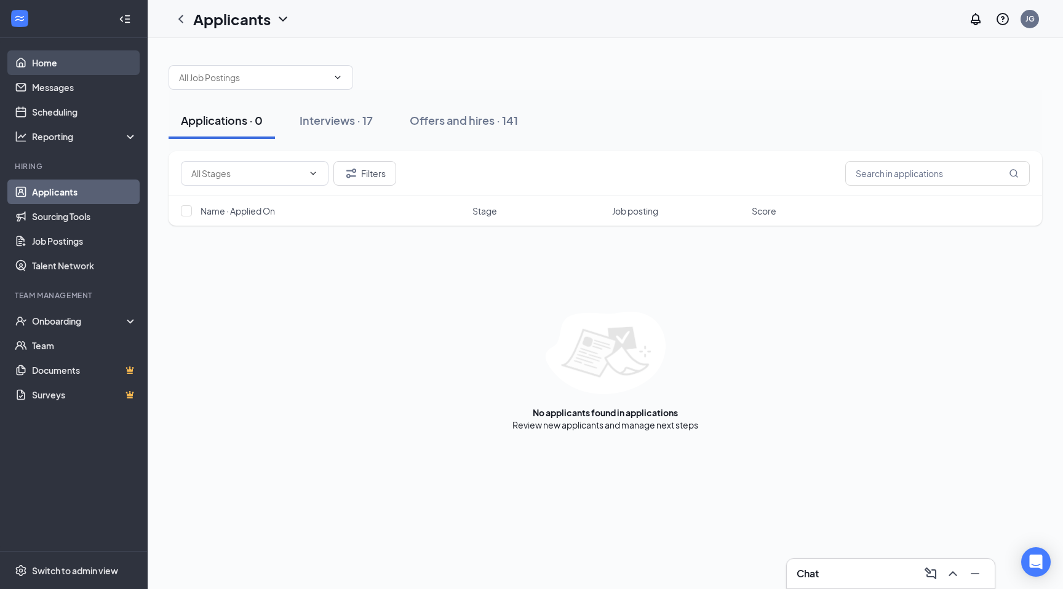
click at [86, 58] on link "Home" at bounding box center [84, 62] width 105 height 25
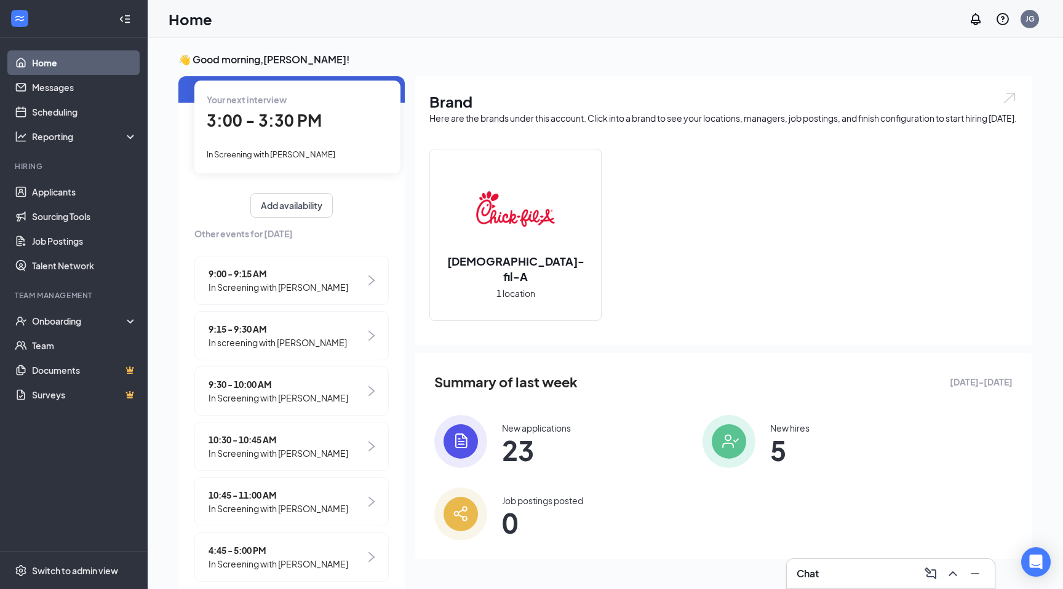
scroll to position [69, 0]
